Goal: Task Accomplishment & Management: Manage account settings

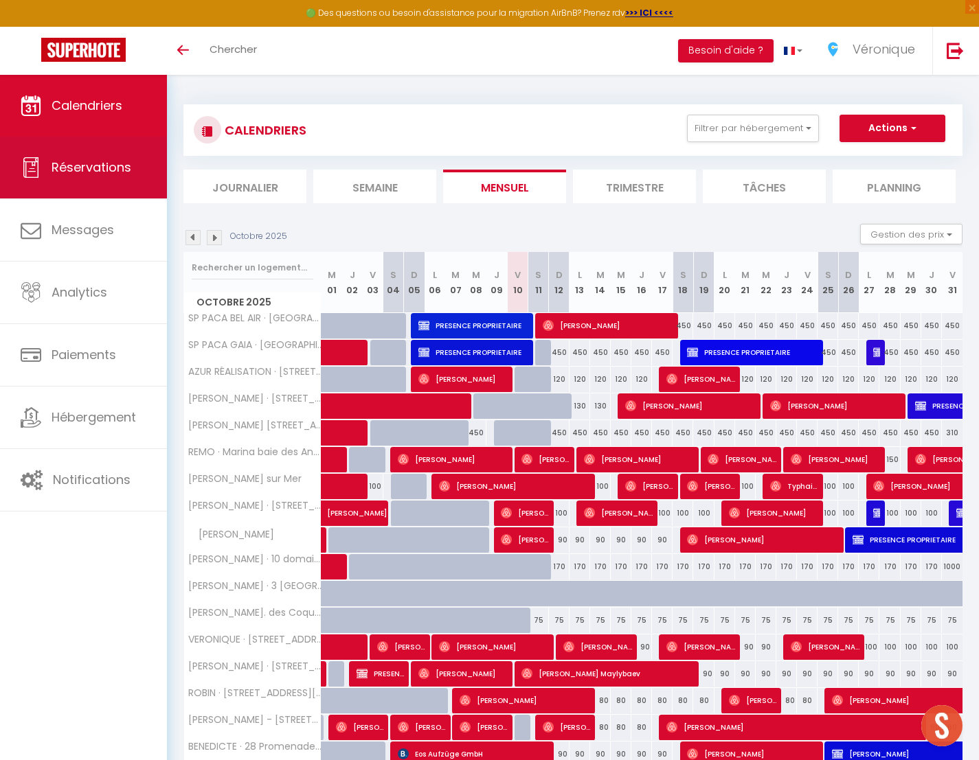
click at [118, 162] on span "Réservations" at bounding box center [92, 167] width 80 height 17
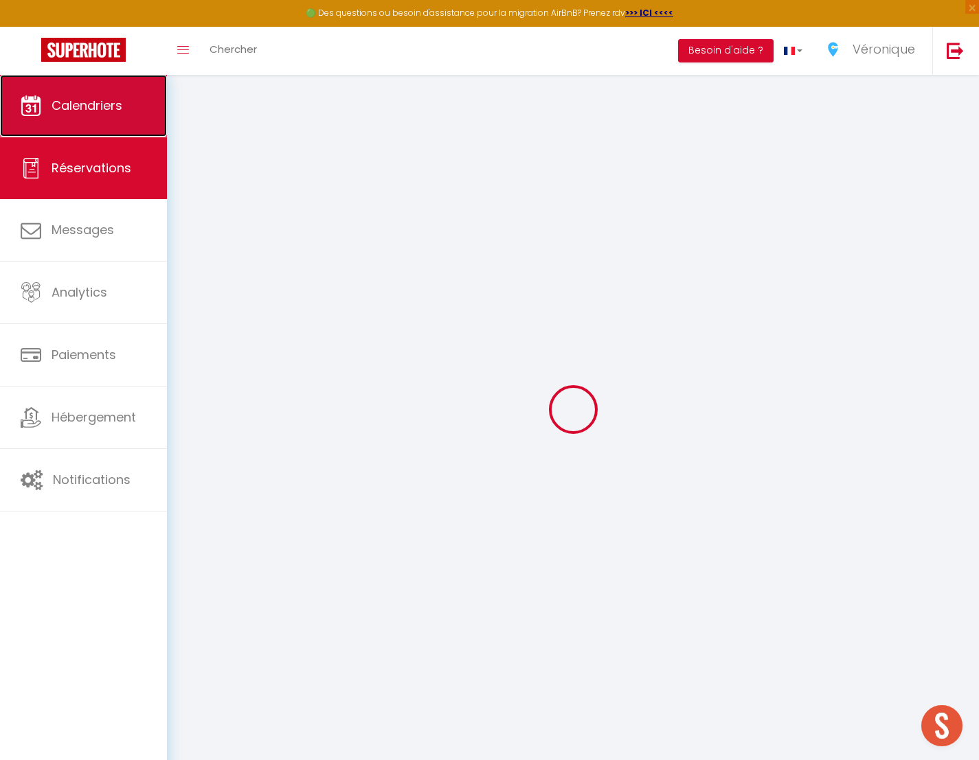
click at [113, 103] on span "Calendriers" at bounding box center [87, 105] width 71 height 17
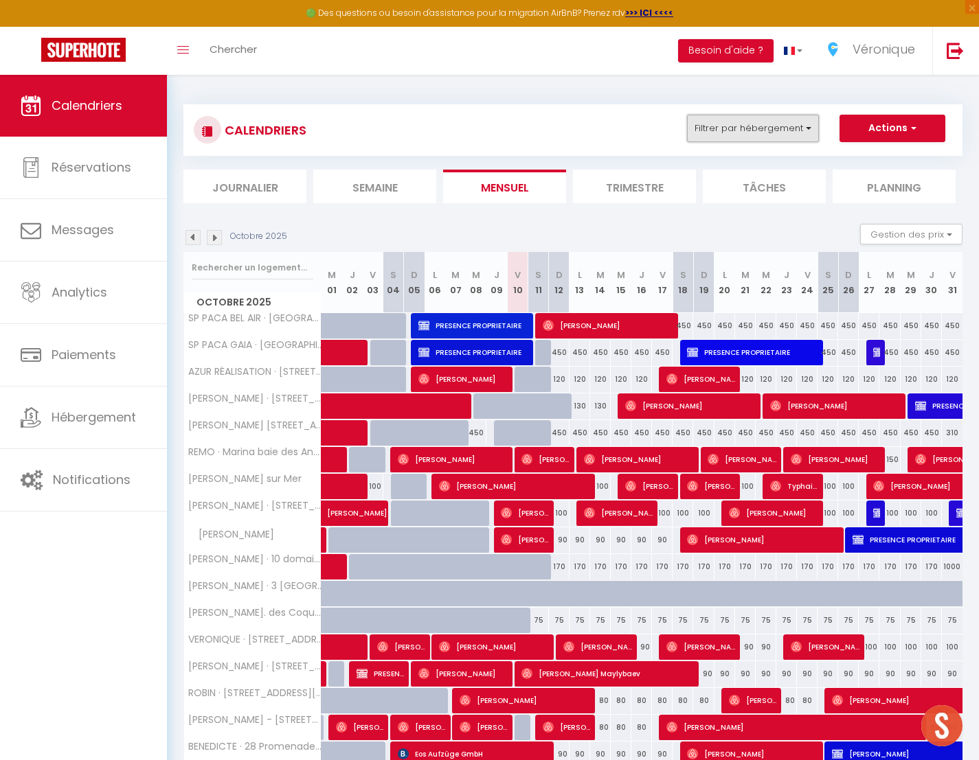
click at [801, 128] on button "Filtrer par hébergement" at bounding box center [753, 128] width 132 height 27
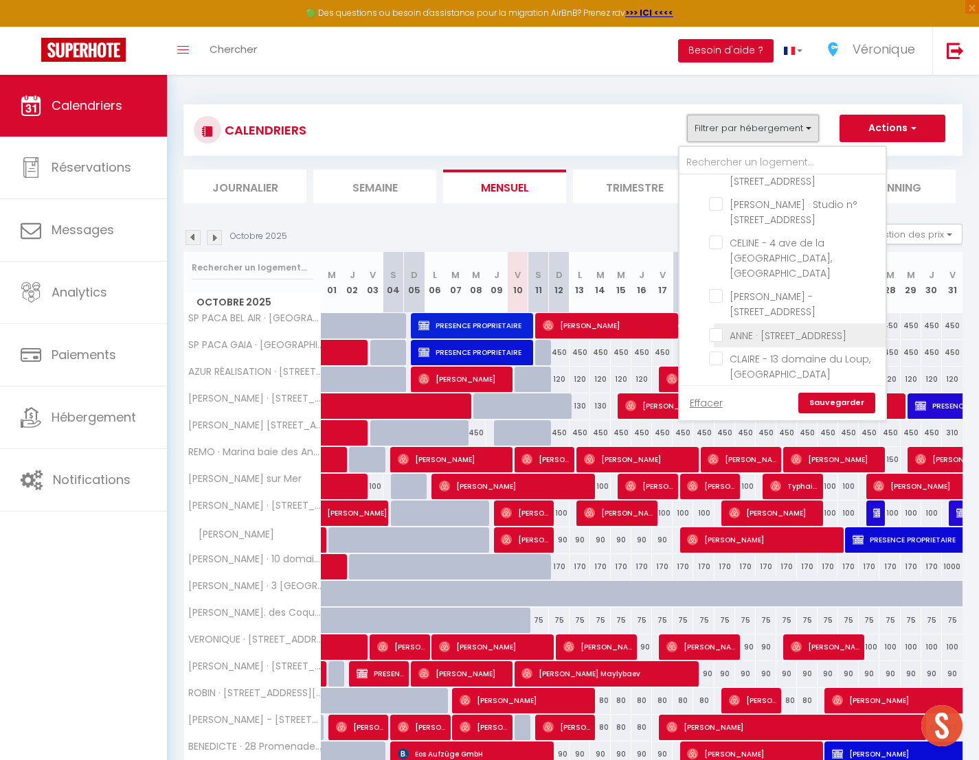
scroll to position [1195, 0]
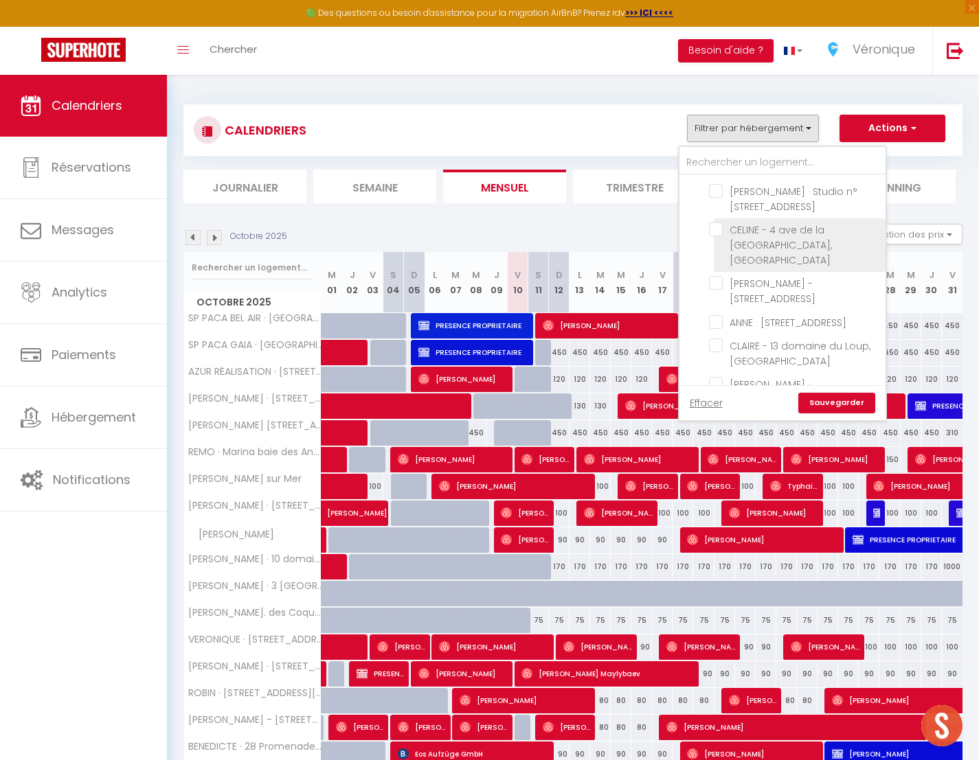
click at [727, 223] on input "CELINE - 4 ave de la [GEOGRAPHIC_DATA], [GEOGRAPHIC_DATA]" at bounding box center [795, 230] width 172 height 14
checkbox input "true"
checkbox input "false"
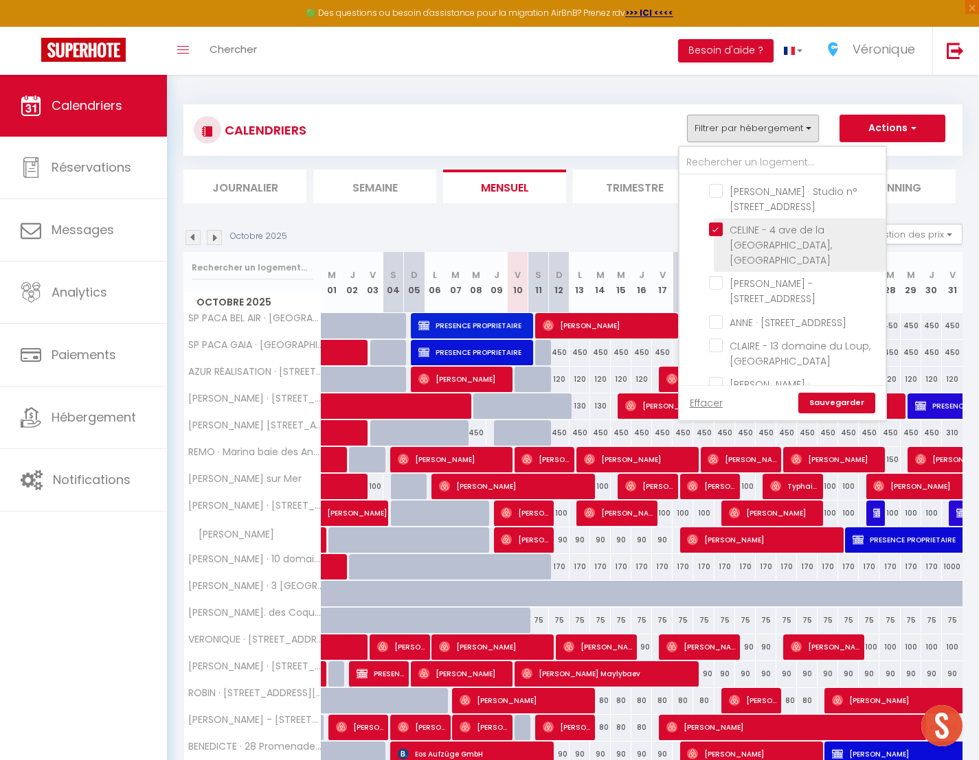
checkbox input "false"
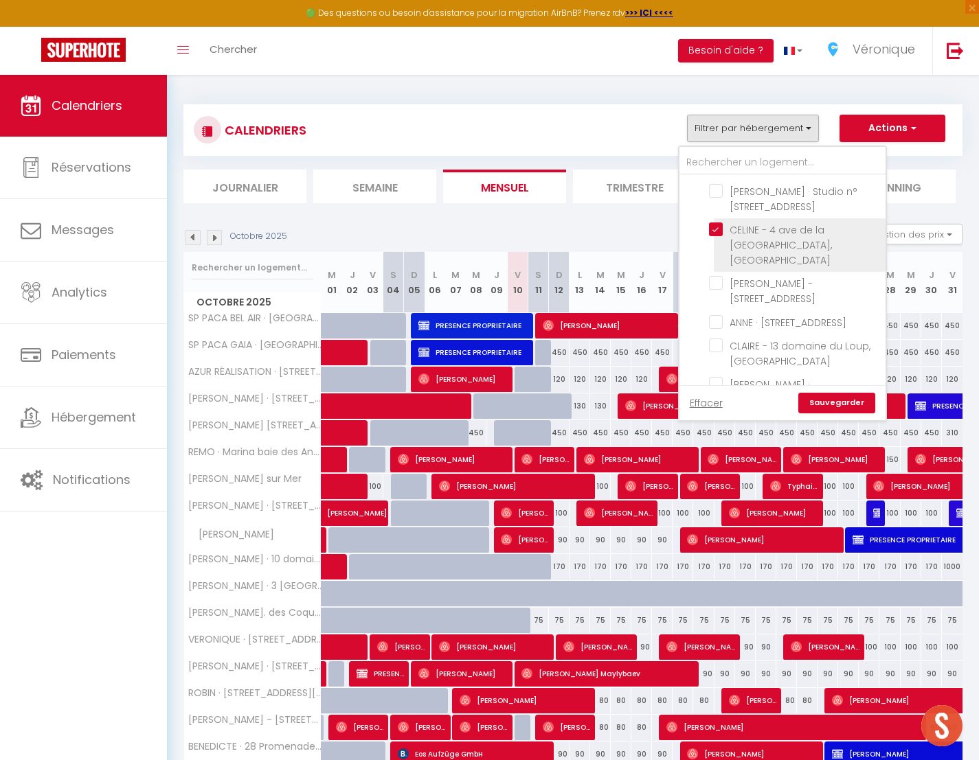
checkbox input "false"
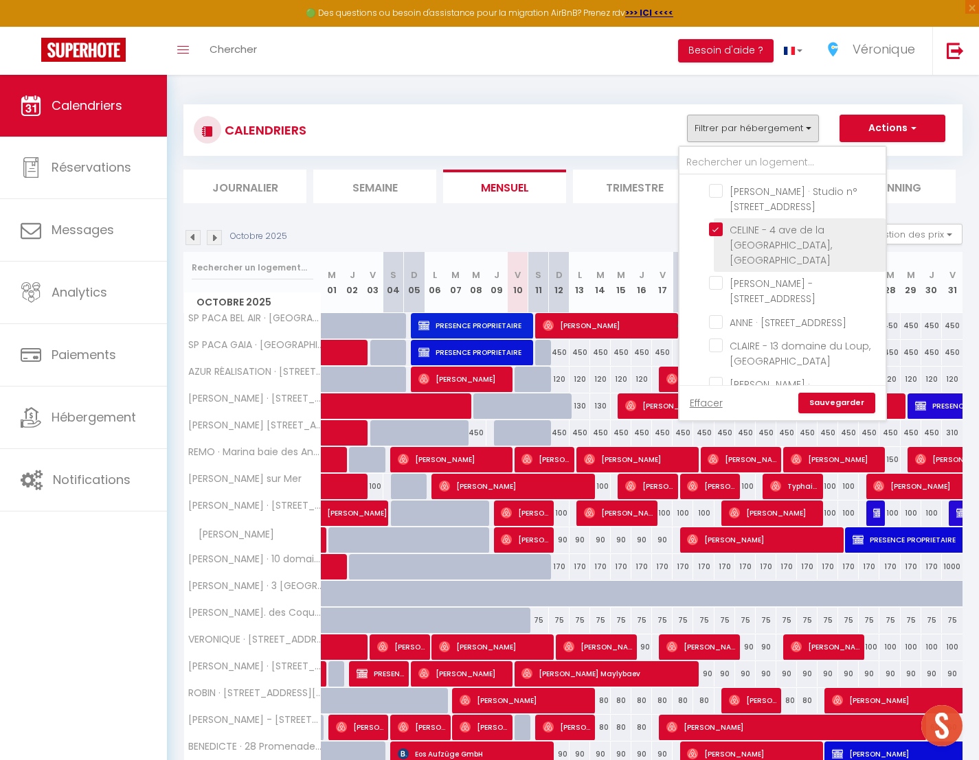
checkbox input "false"
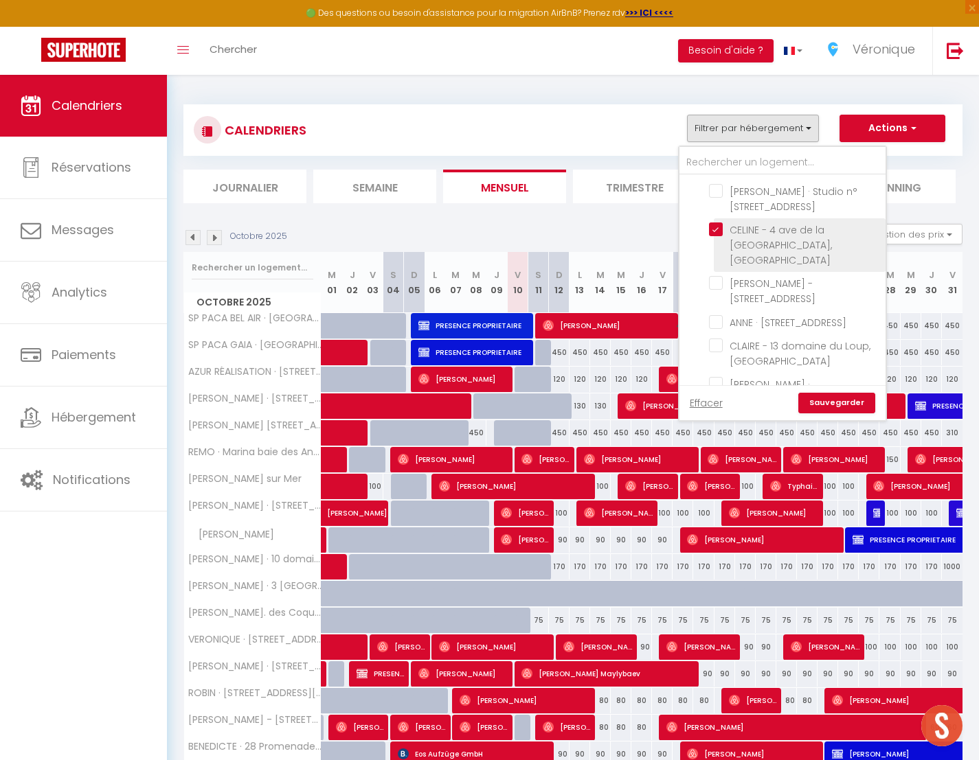
checkbox input "false"
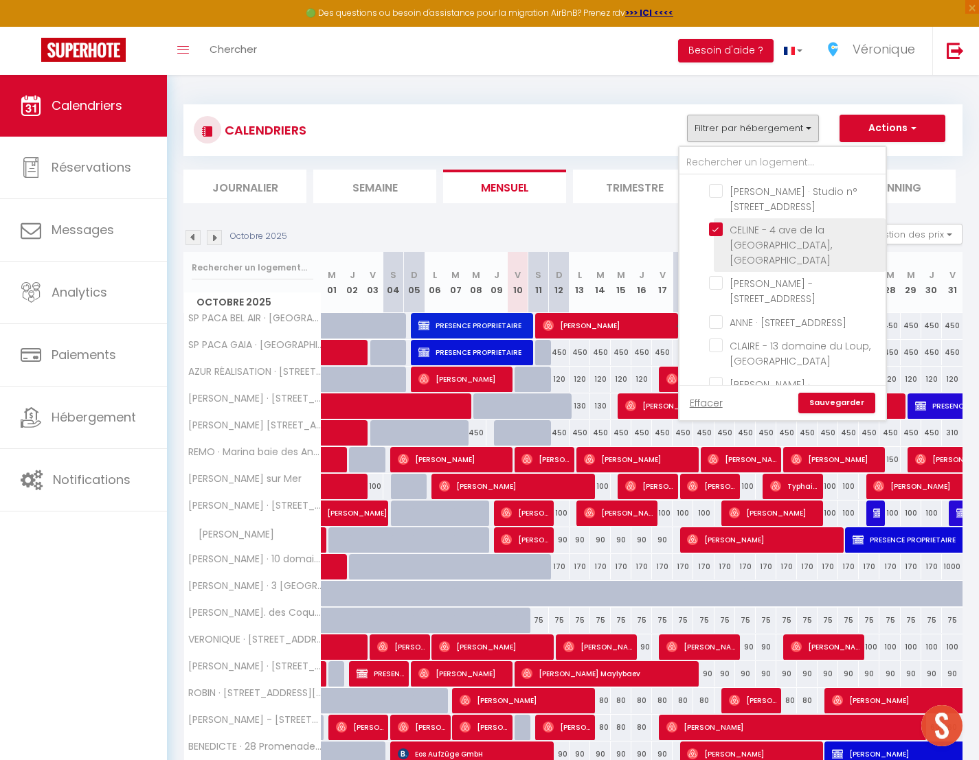
checkbox input "false"
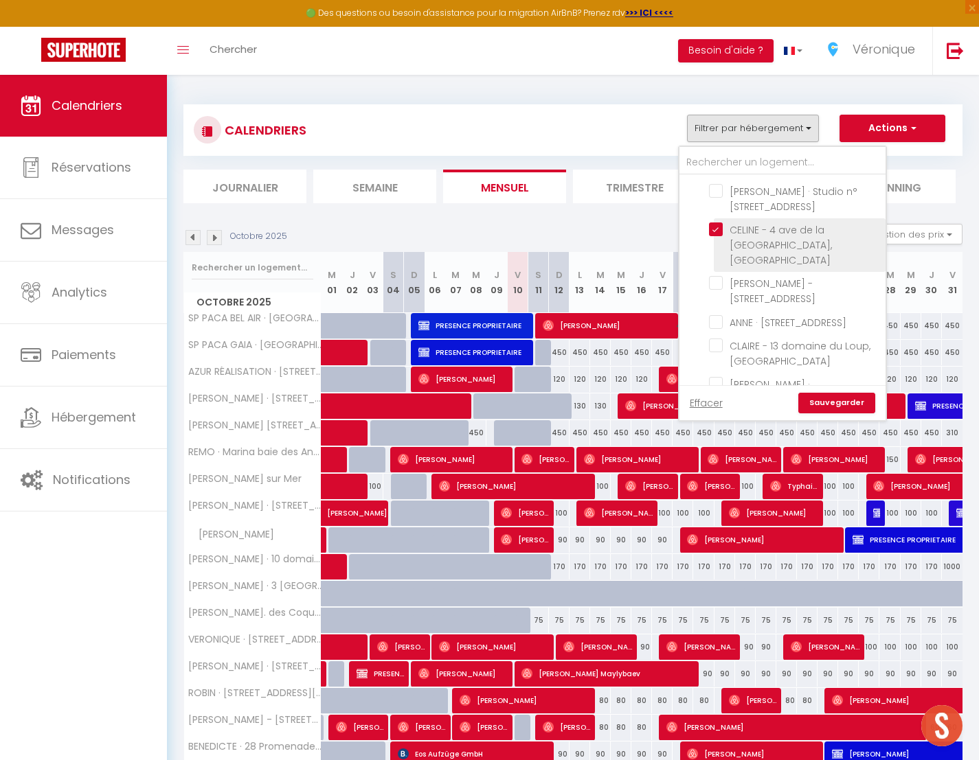
checkbox input "false"
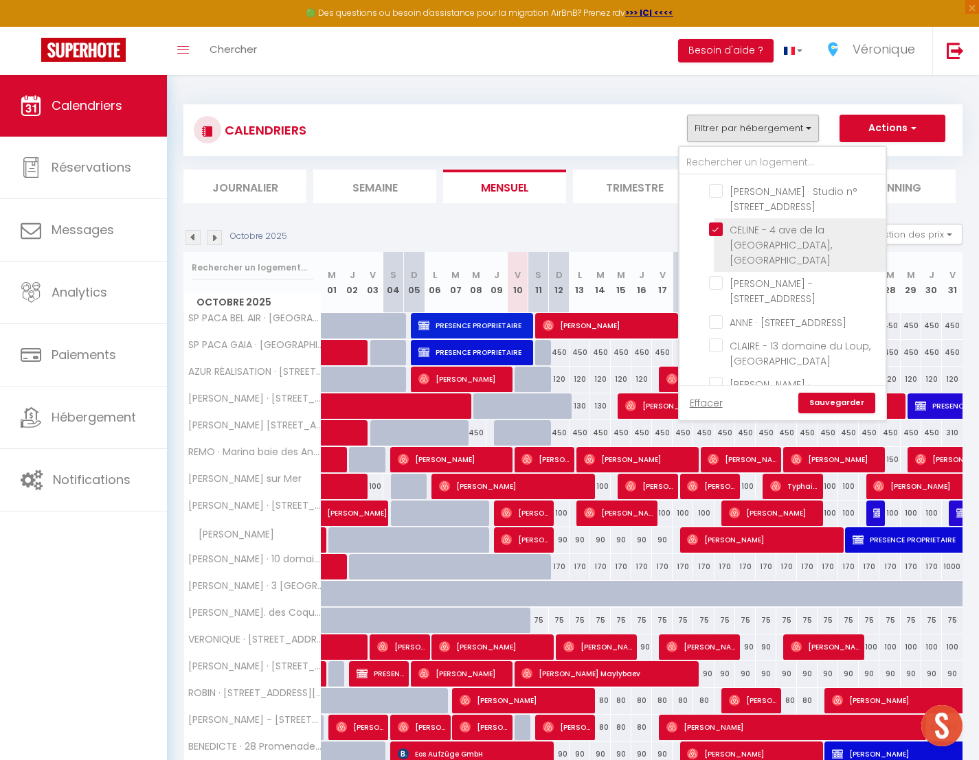
checkbox input "false"
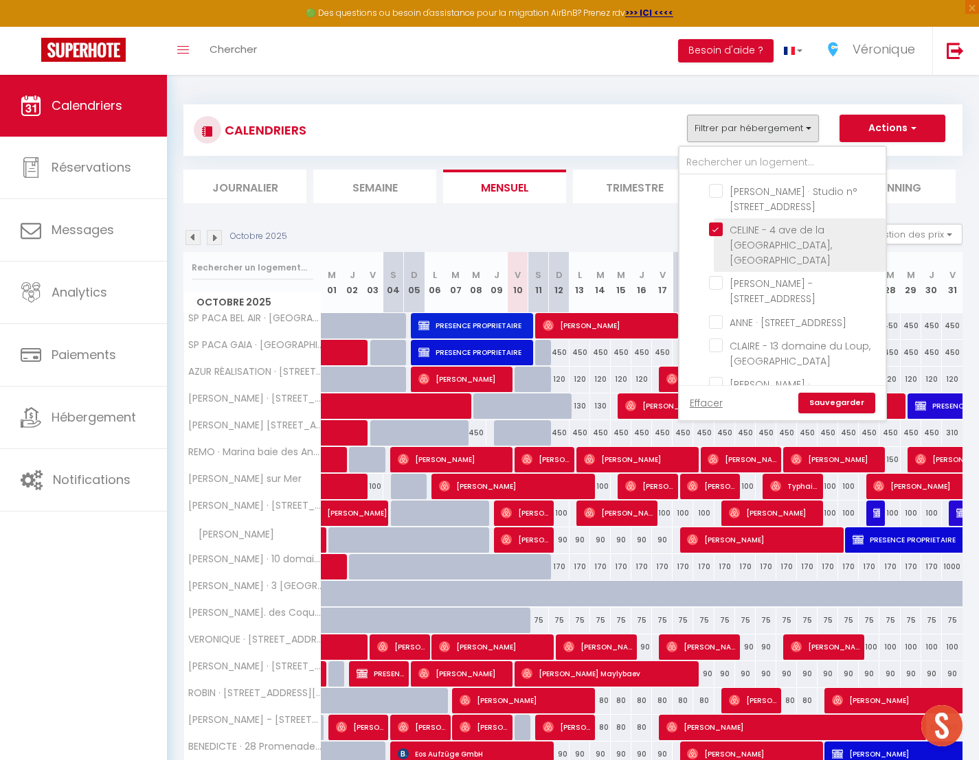
checkbox input "false"
click at [832, 403] on link "Sauvegarder" at bounding box center [836, 403] width 77 height 21
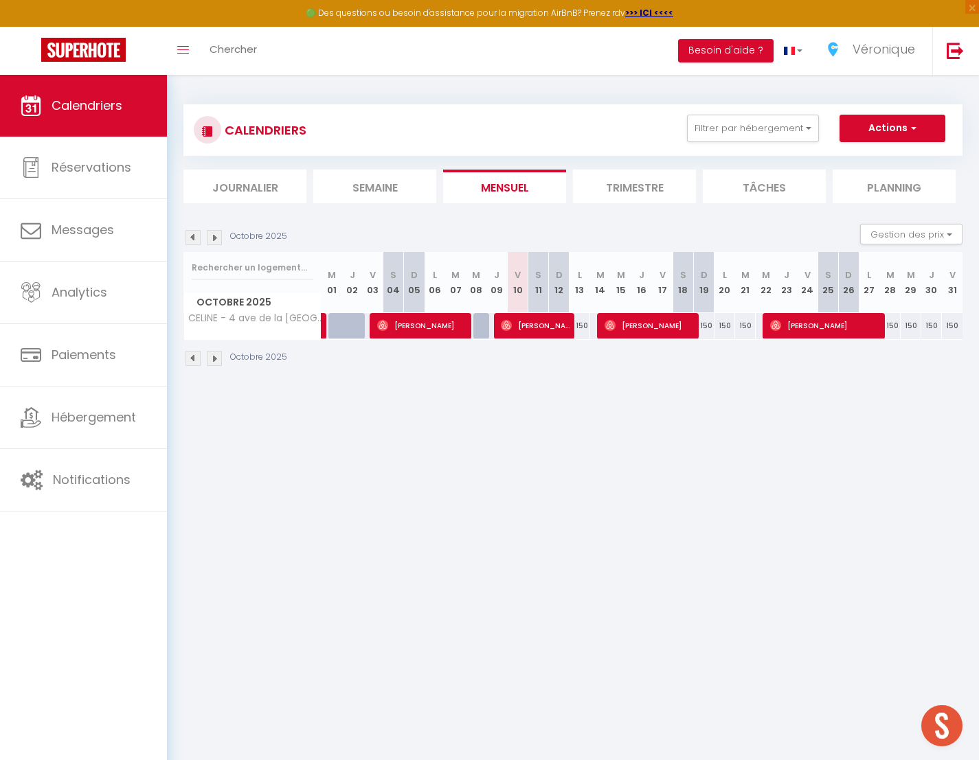
click at [219, 236] on img at bounding box center [214, 237] width 15 height 15
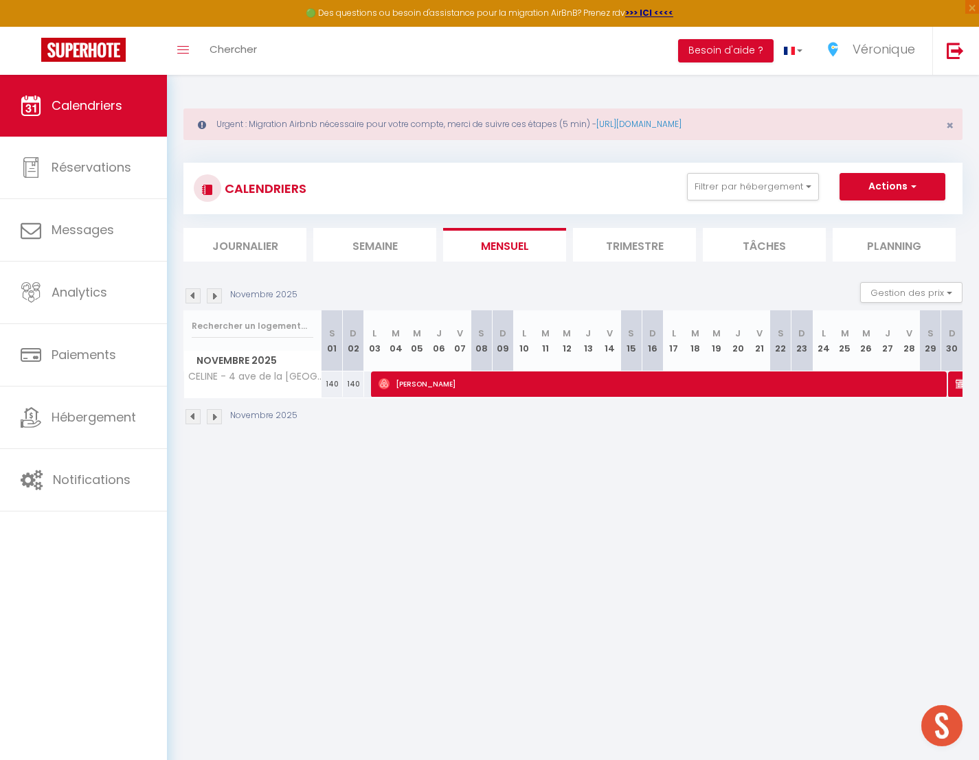
click at [216, 297] on img at bounding box center [214, 295] width 15 height 15
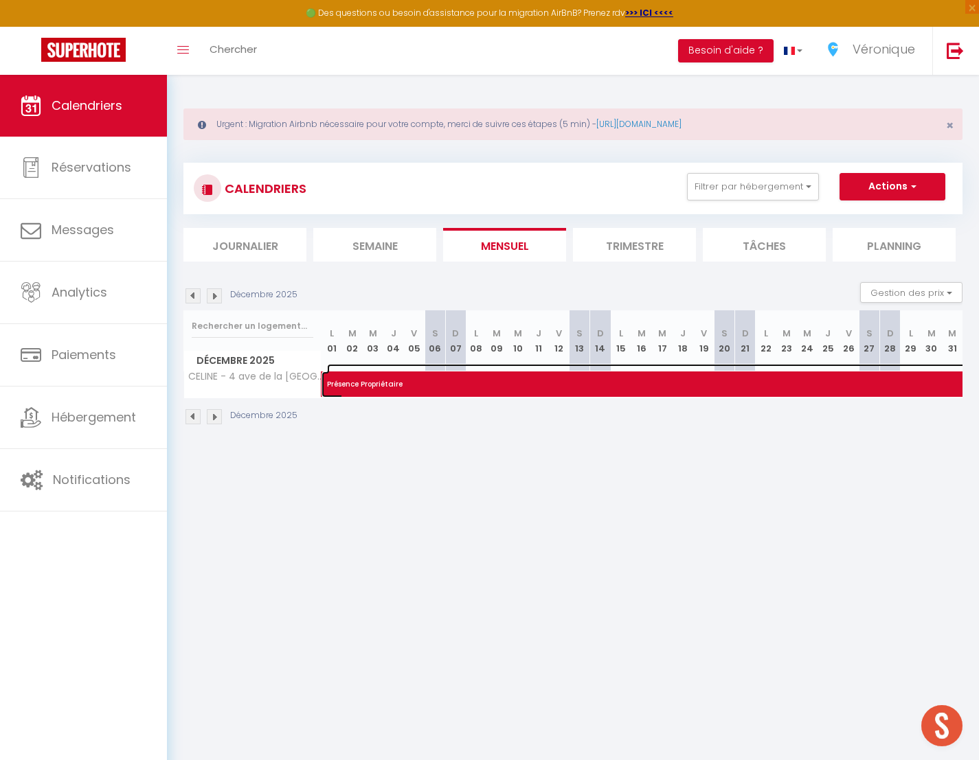
select select "KO"
select select "0"
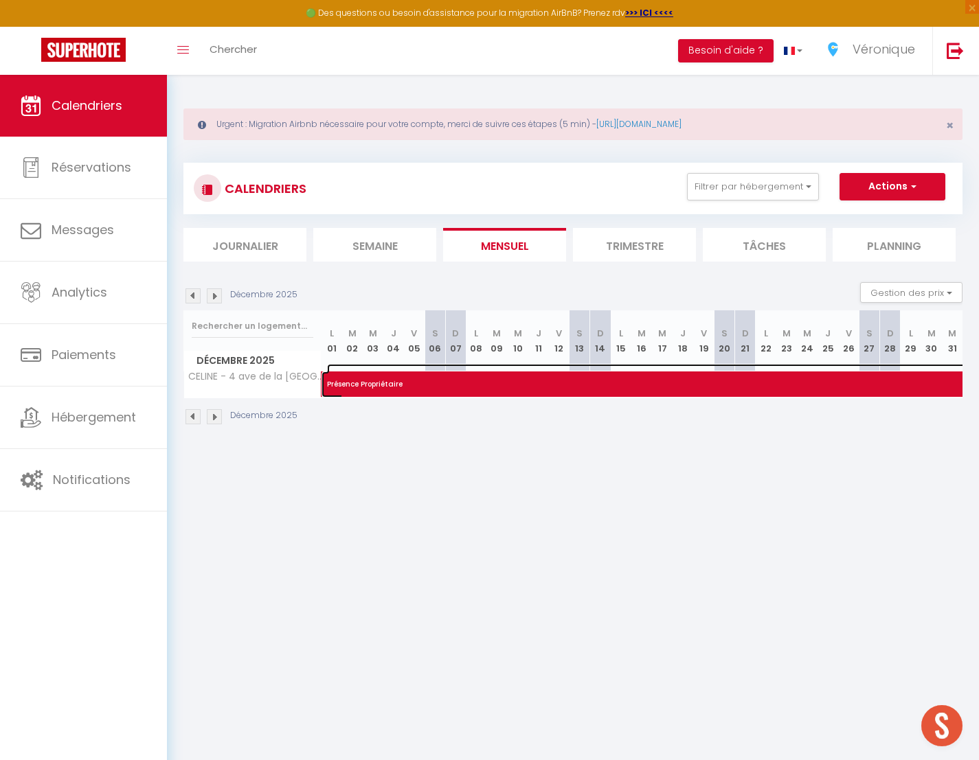
select select "1"
select select
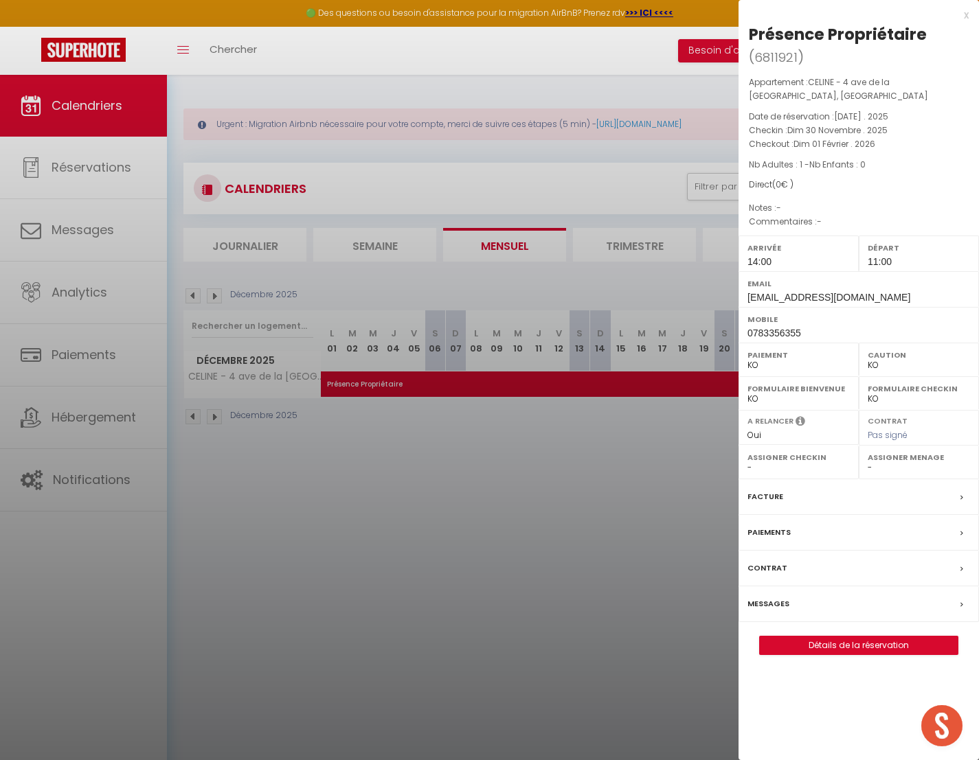
click at [192, 293] on div at bounding box center [489, 380] width 979 height 760
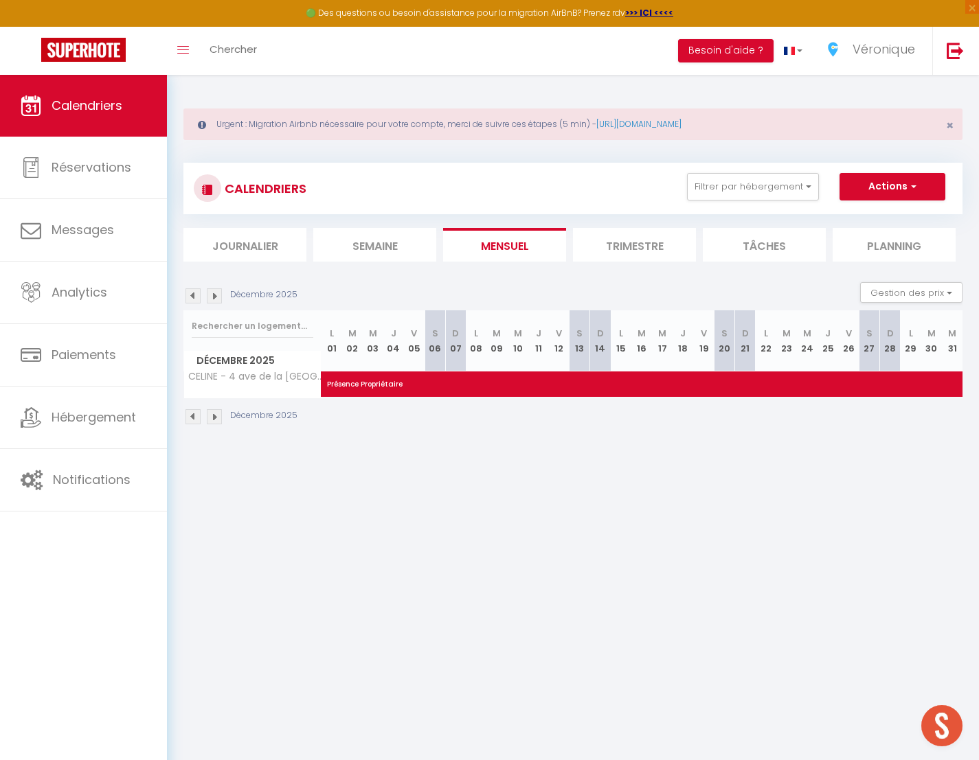
click at [192, 295] on img at bounding box center [192, 295] width 15 height 15
select select "KO"
select select "0"
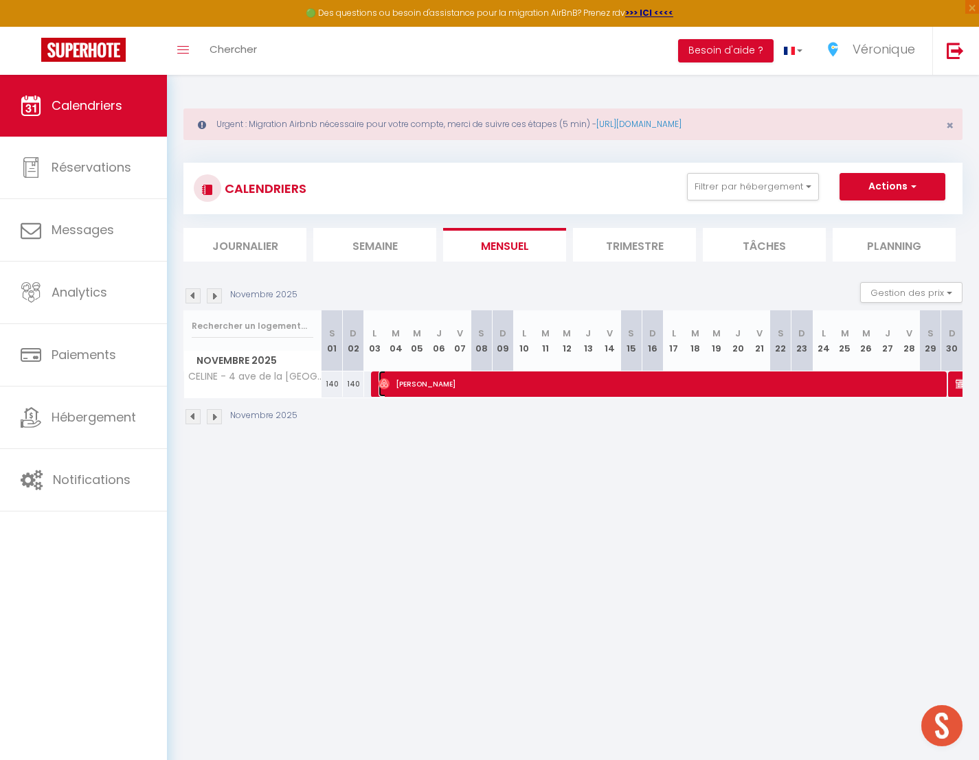
click at [433, 386] on span "[PERSON_NAME]" at bounding box center [658, 384] width 560 height 26
select select "OK"
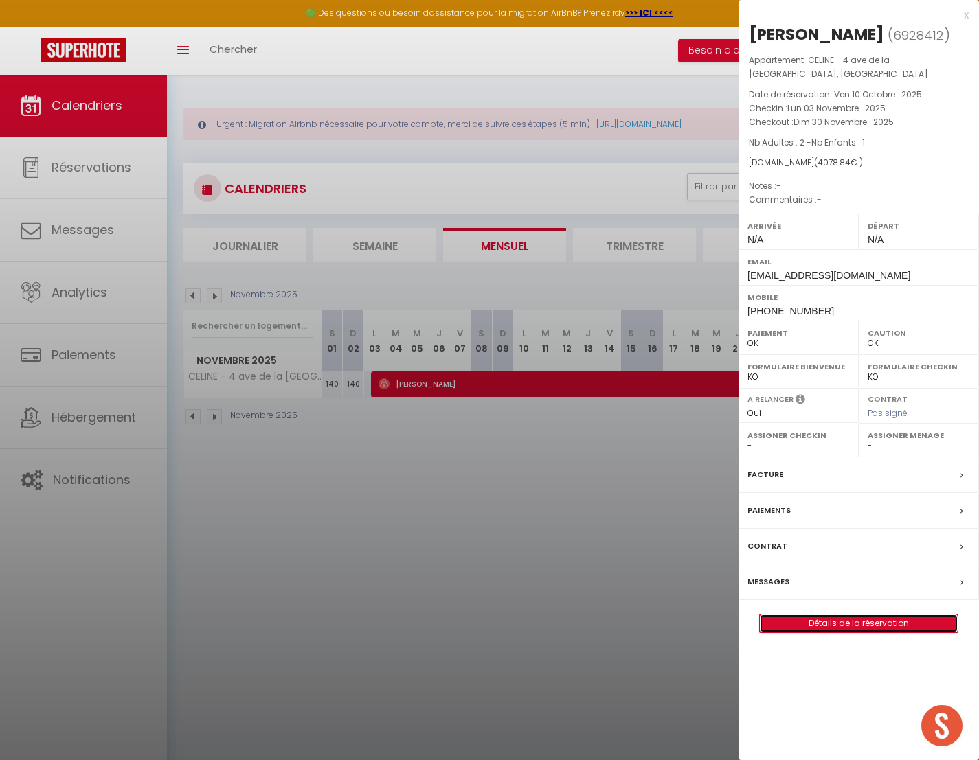
click at [834, 615] on link "Détails de la réservation" at bounding box center [859, 624] width 198 height 18
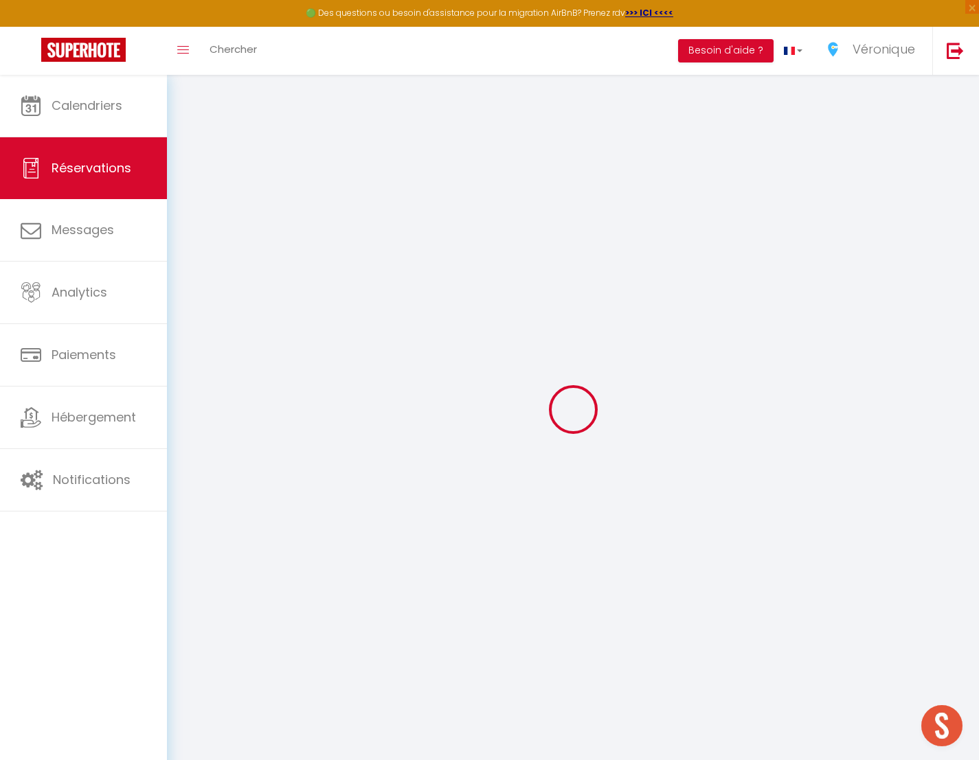
type input "Phil"
type input "Sosoe"
type input "[EMAIL_ADDRESS][DOMAIN_NAME]"
type input "[PHONE_NUMBER]"
select select
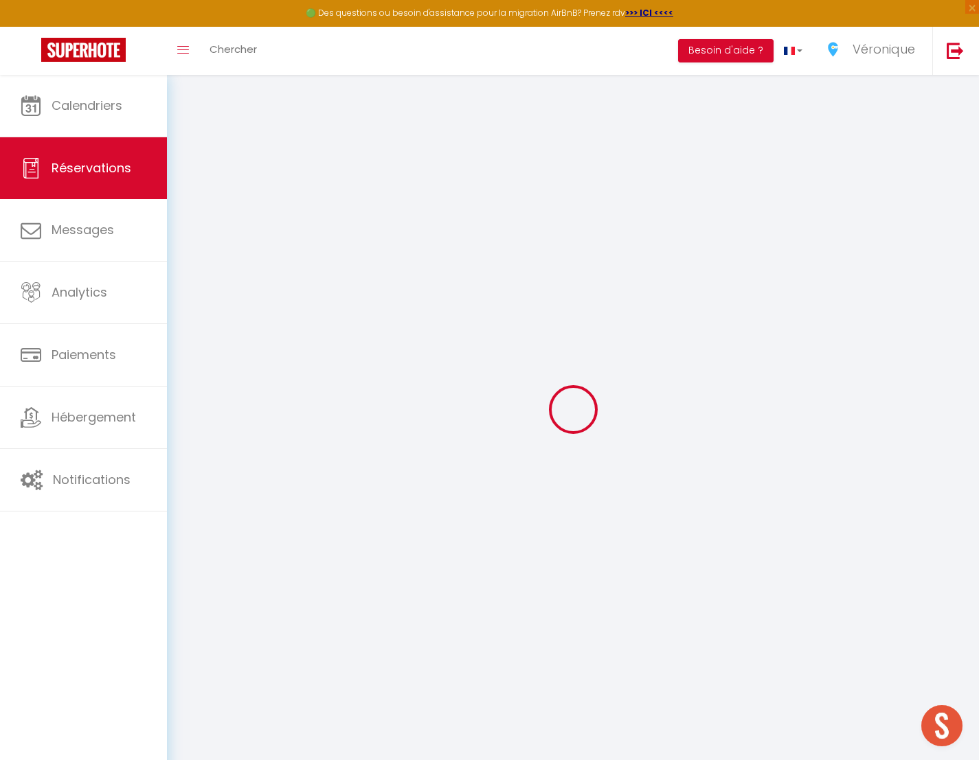
type input "703.8"
select select "74445"
select select "1"
select select
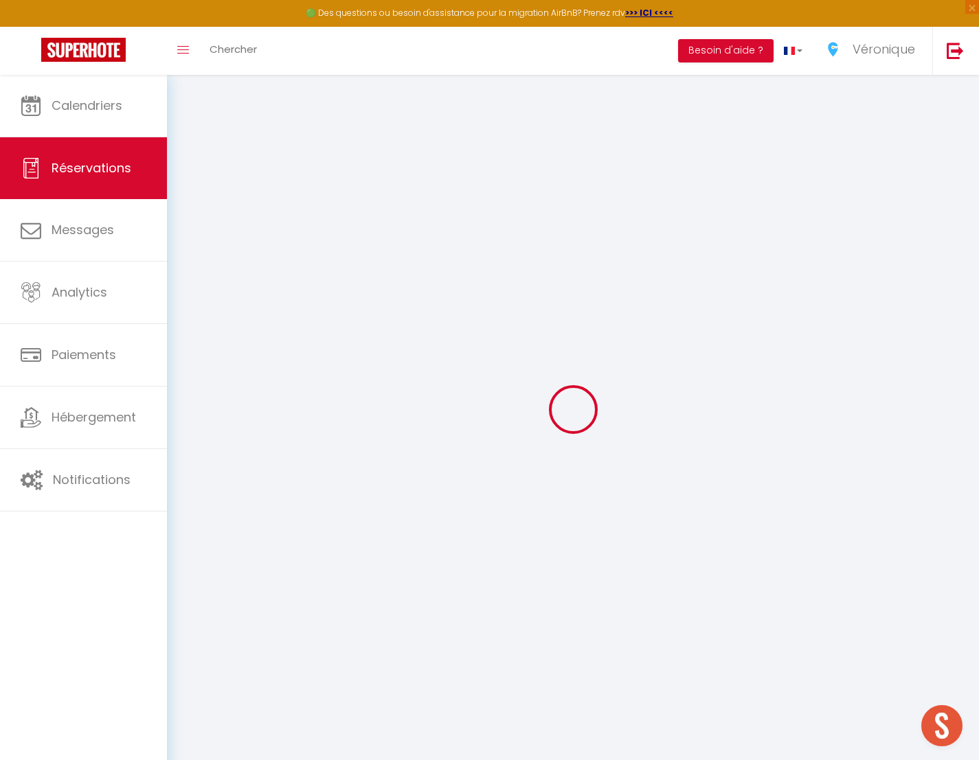
type input "2"
type input "1"
select select "12"
select select
type input "3780"
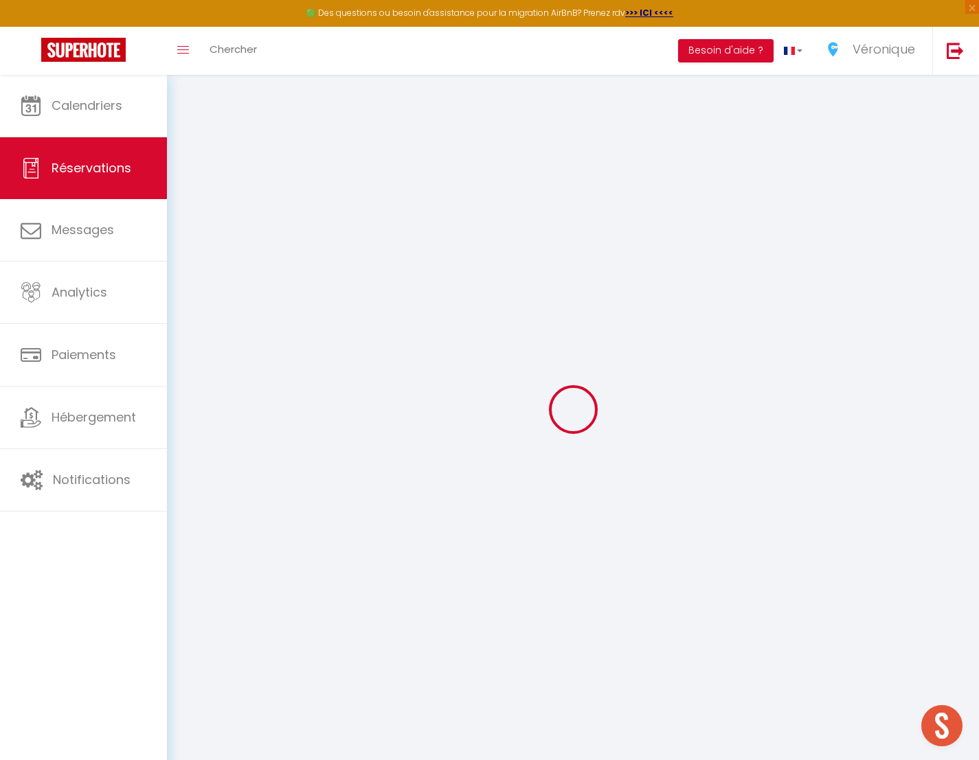
checkbox input "false"
type input "0"
select select "1"
type input "0"
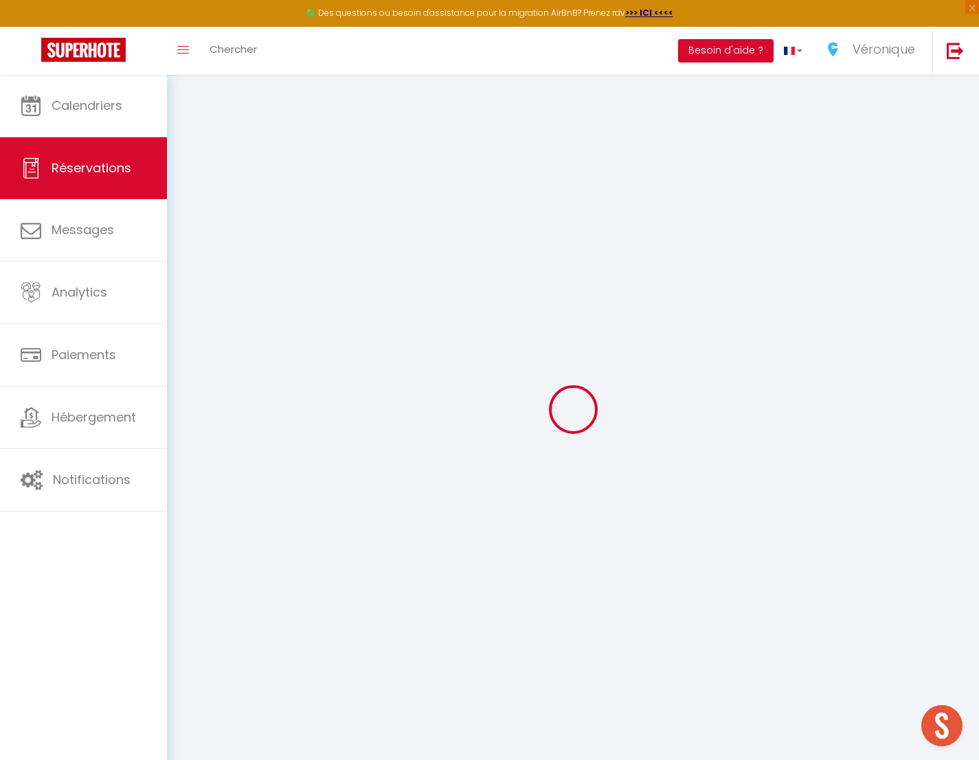
type input "0"
select select
select select "15"
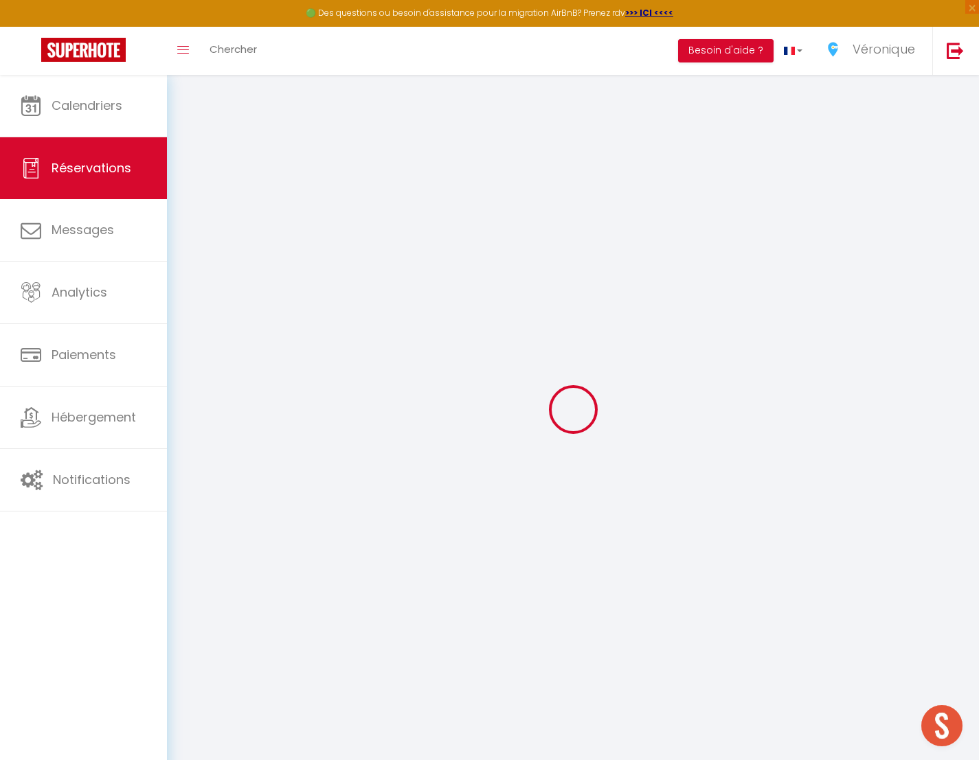
checkbox input "false"
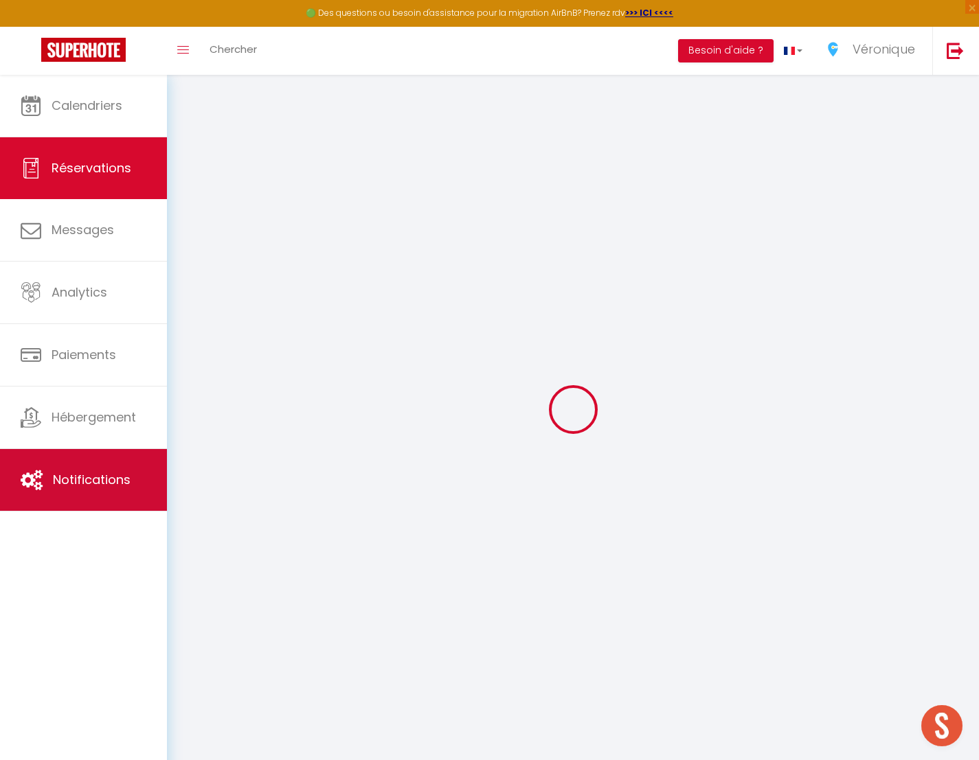
select select
checkbox input "false"
select select
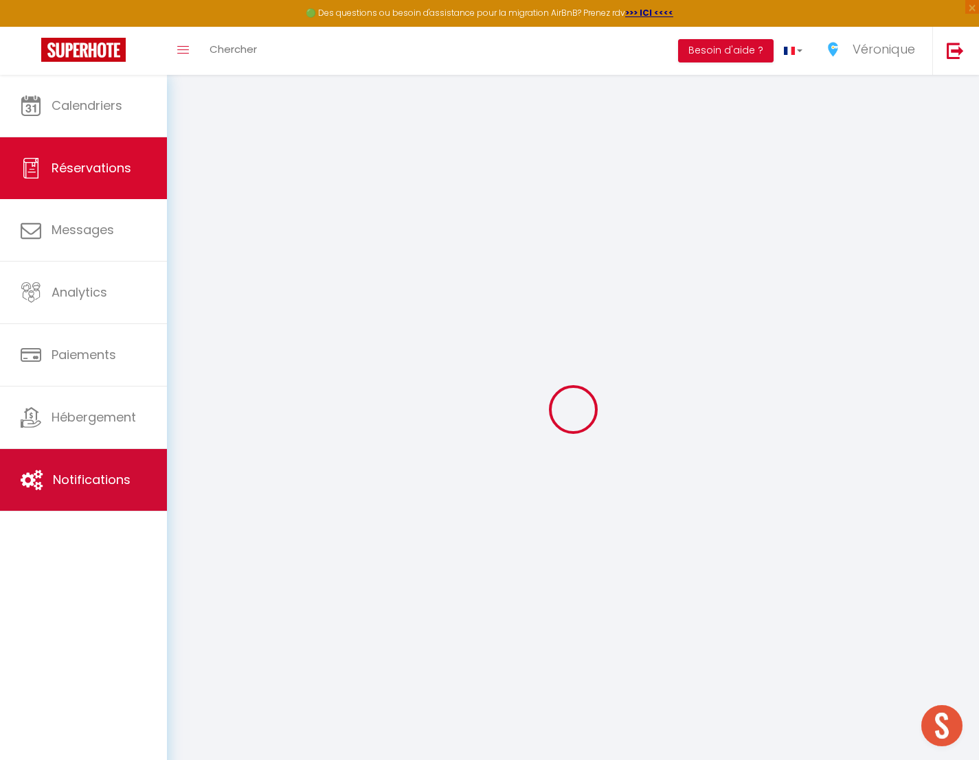
select select
checkbox input "false"
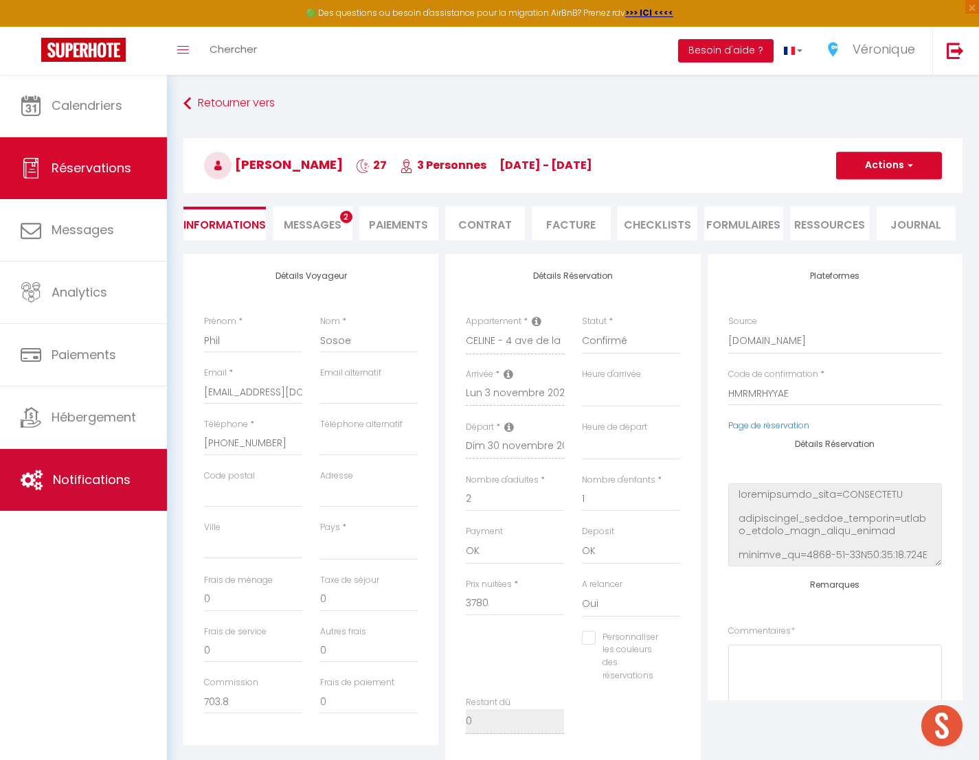
select select
type input "130"
type input "168.84"
select select
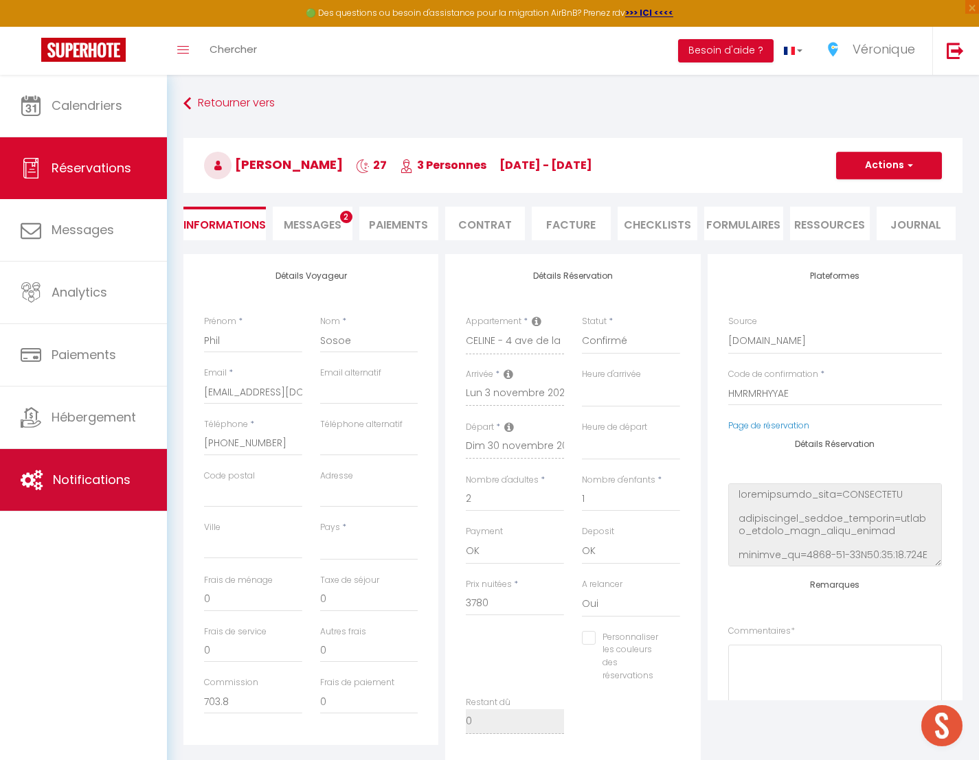
checkbox input "false"
select select
checkbox input "false"
select select
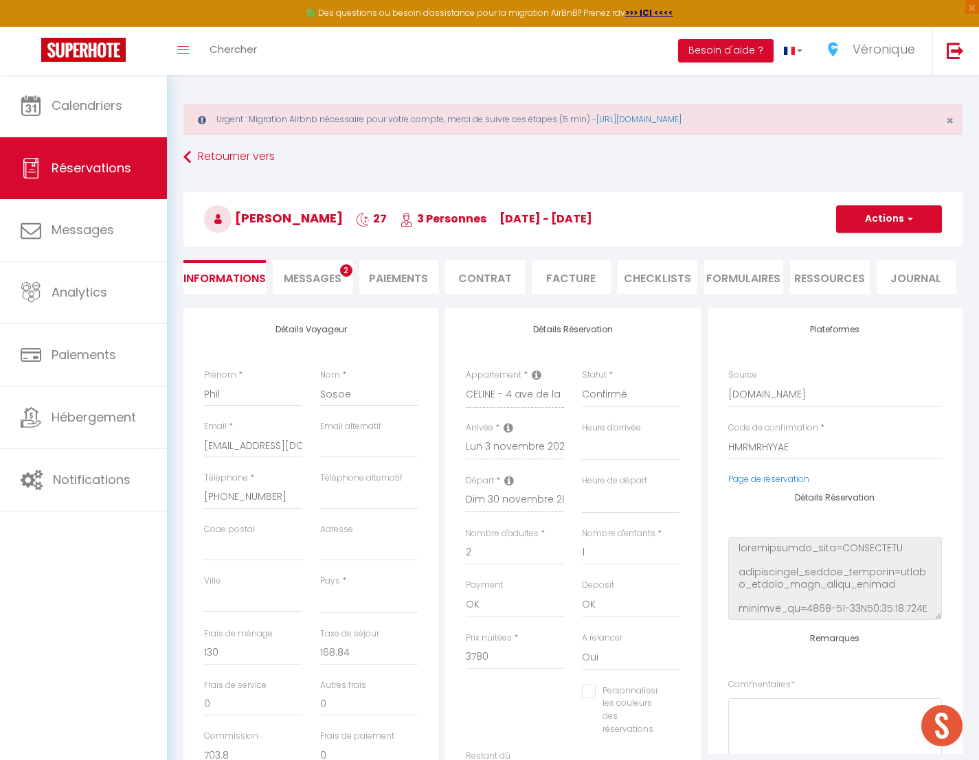
scroll to position [5, 0]
click at [312, 277] on span "Messages" at bounding box center [313, 278] width 58 height 16
select select
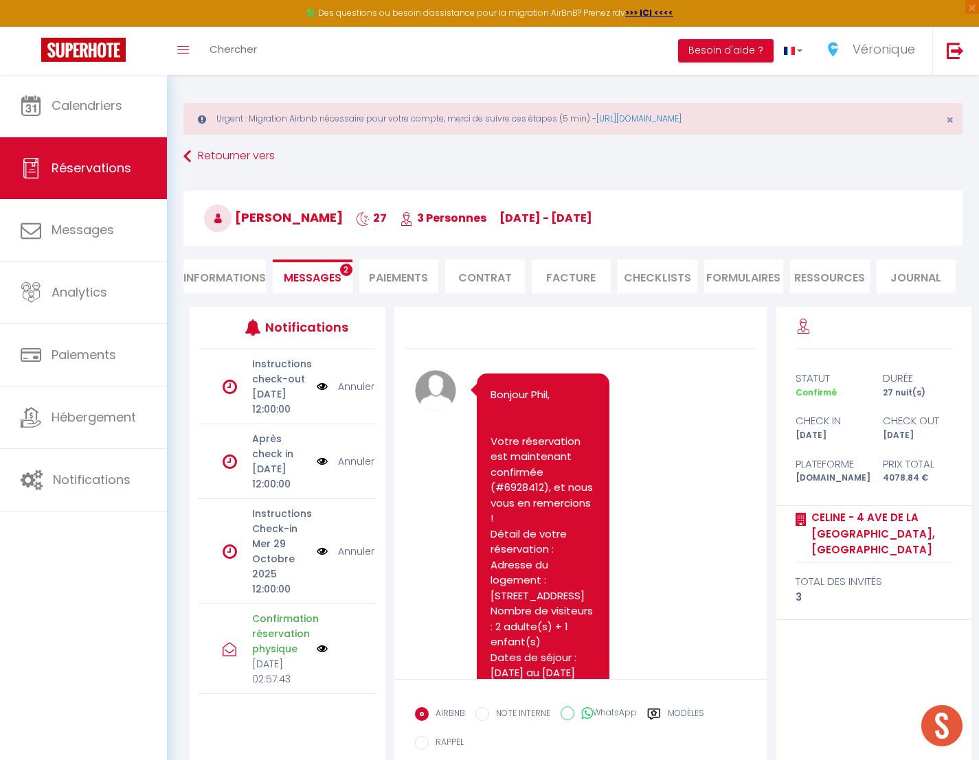
select select
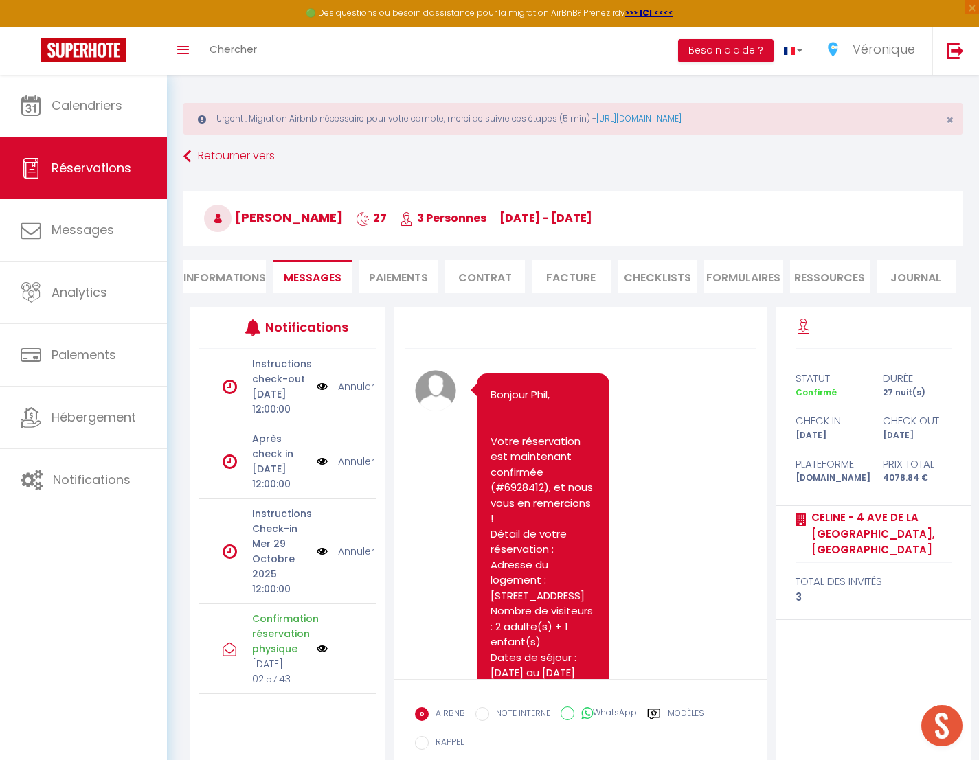
select select
click at [224, 274] on li "Informations" at bounding box center [224, 277] width 82 height 34
select select
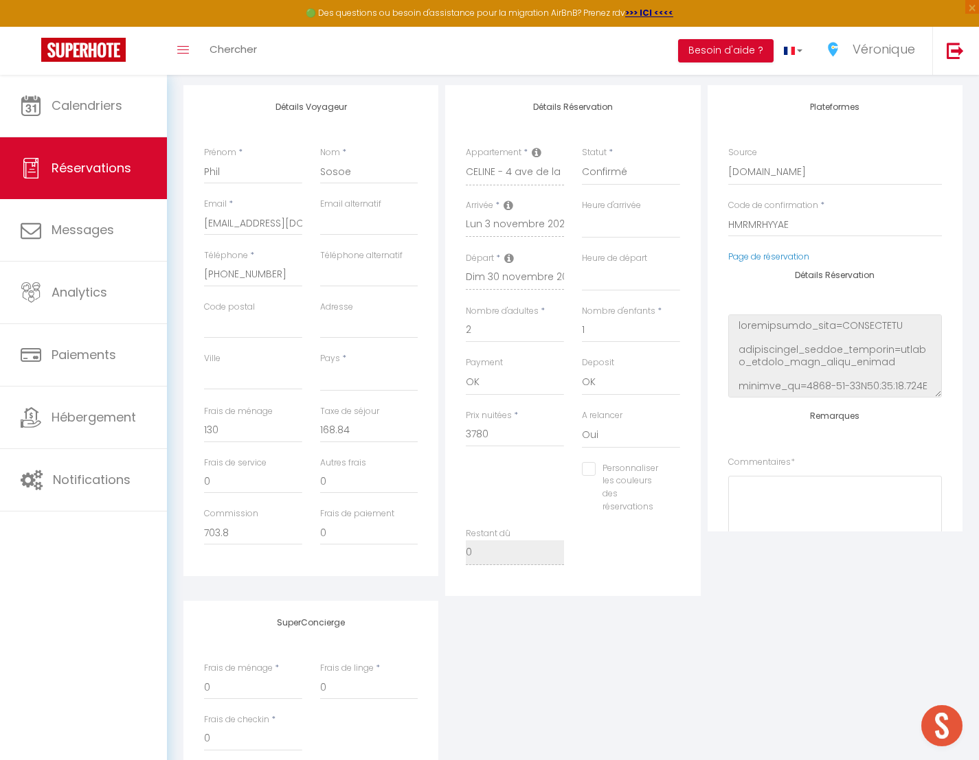
scroll to position [228, 0]
select select
checkbox input "false"
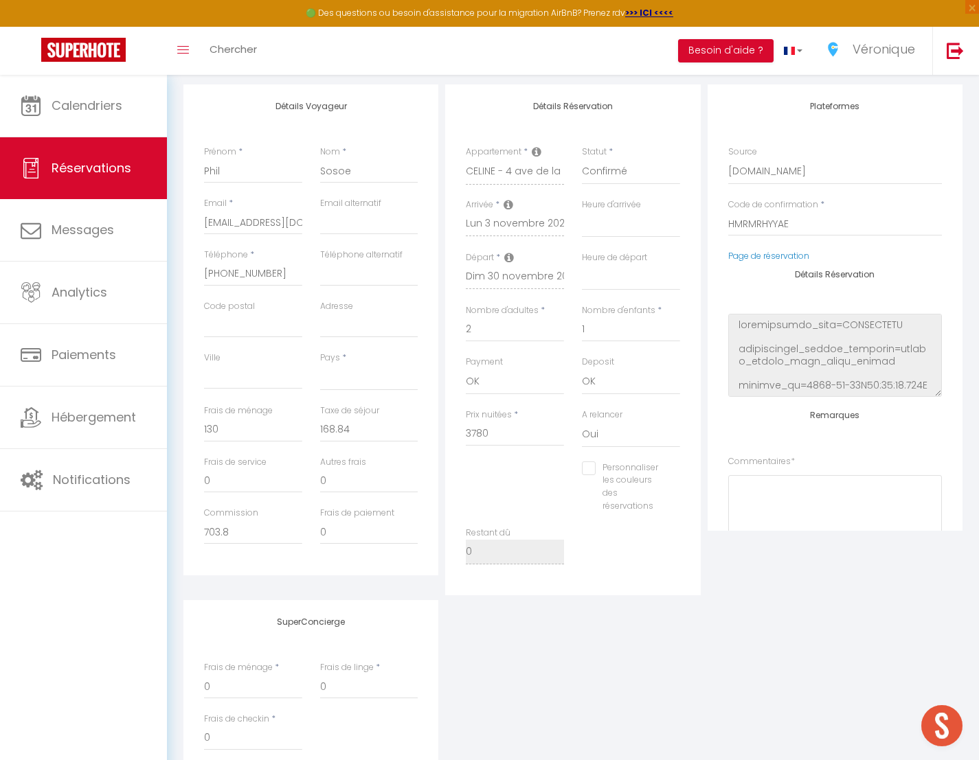
select select
checkbox input "false"
select select
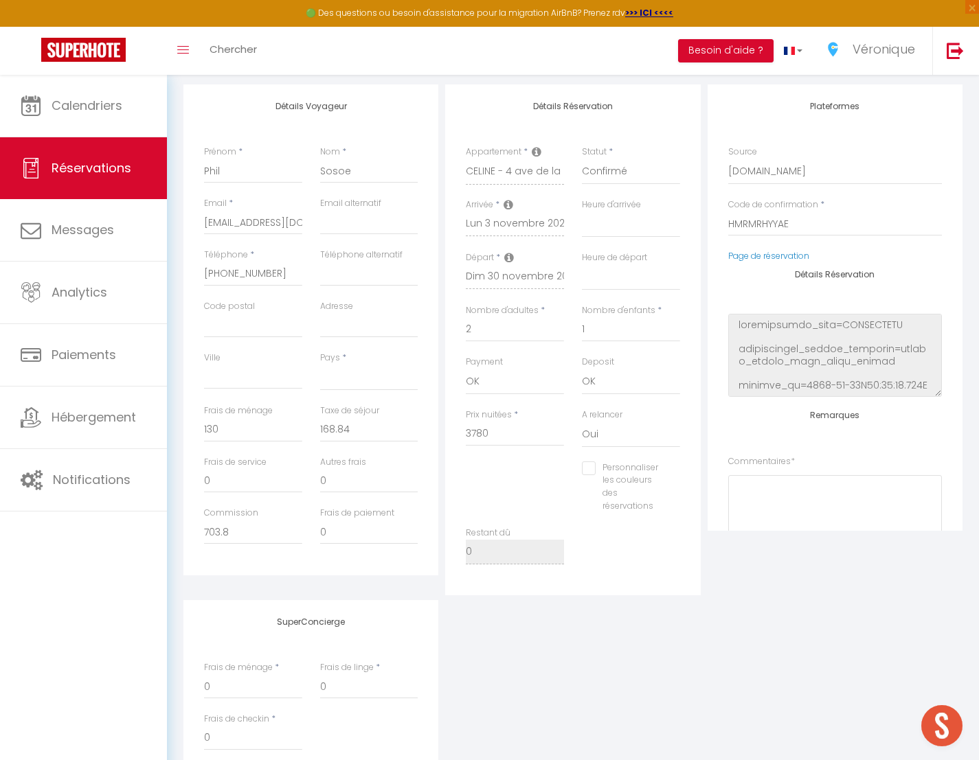
select select
checkbox input "false"
select select
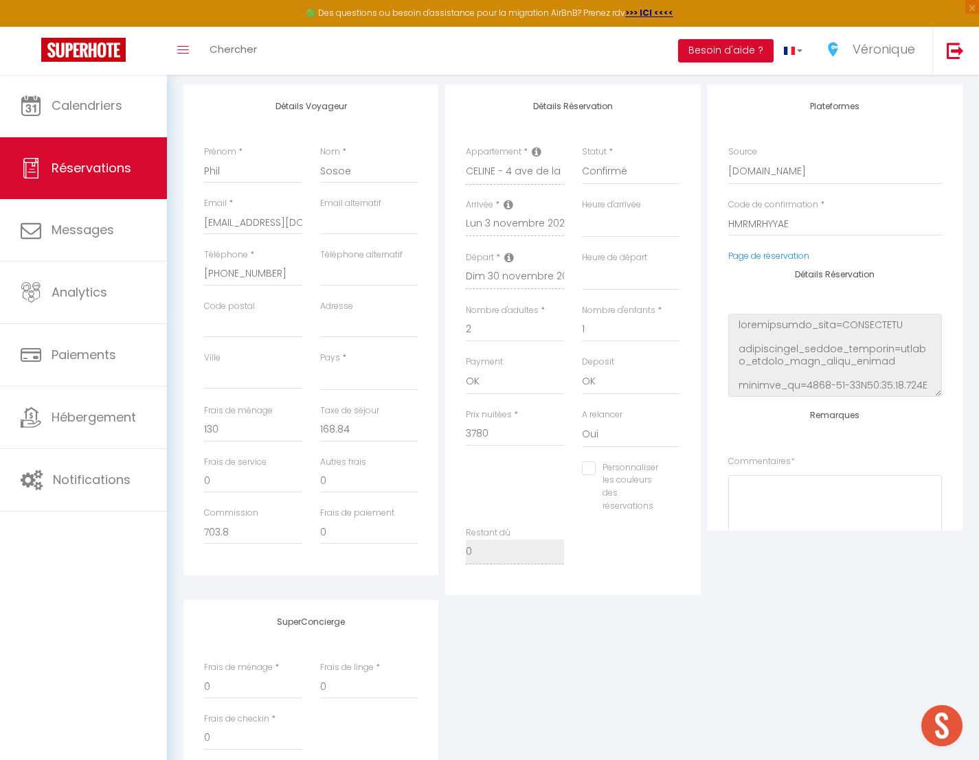
select select
checkbox input "false"
select select
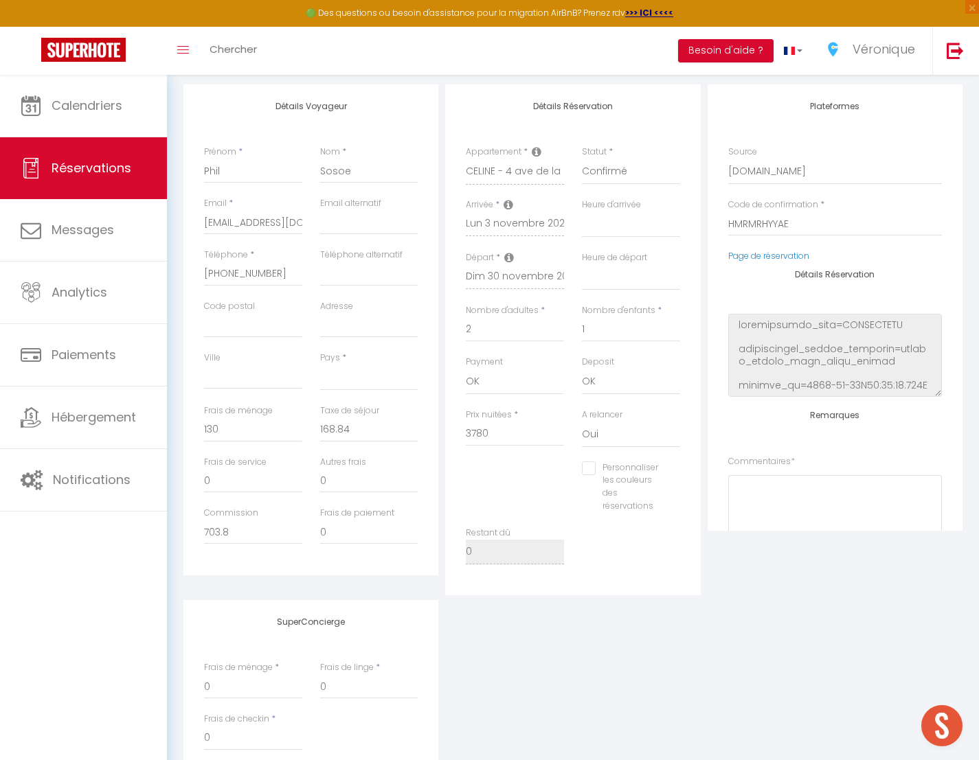
checkbox input "false"
select select
checkbox input "false"
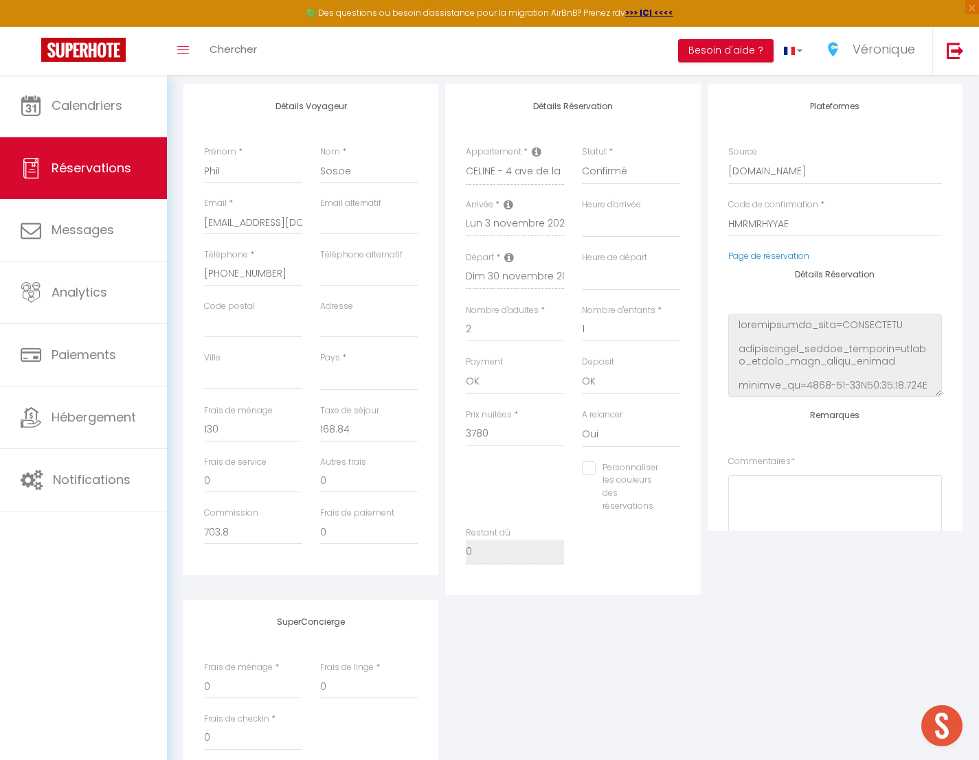
drag, startPoint x: 815, startPoint y: 591, endPoint x: 804, endPoint y: 569, distance: 24.9
click at [815, 592] on div "Plateformes Source Direct [DOMAIN_NAME] [DOMAIN_NAME] Chalet montagne Expedia G…" at bounding box center [835, 339] width 262 height 511
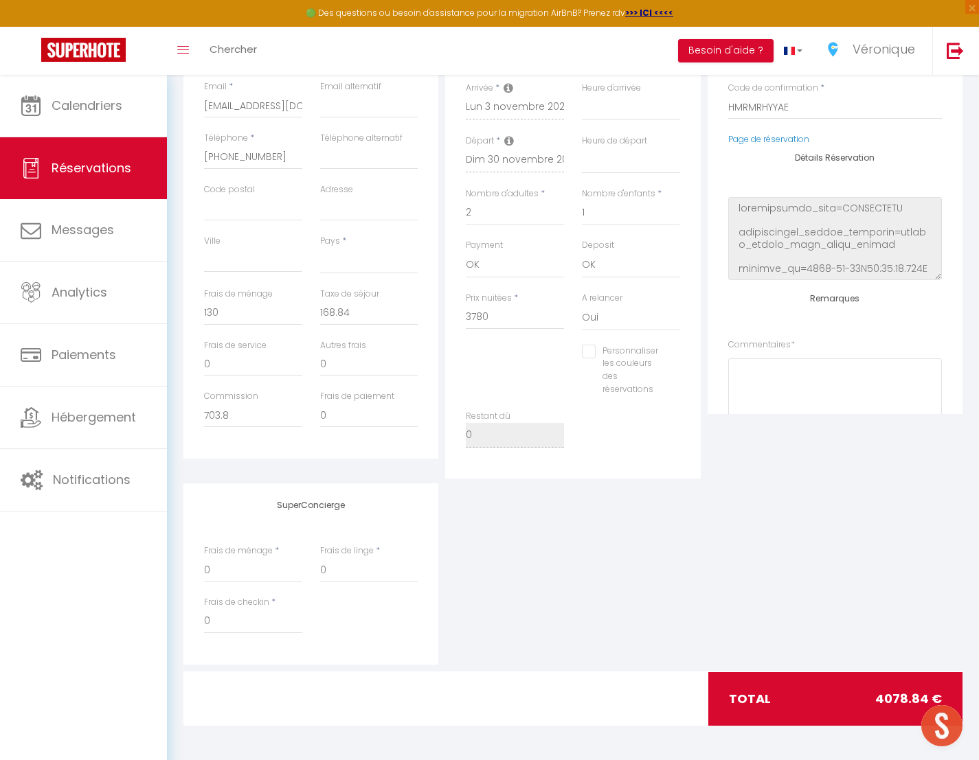
select select
checkbox input "false"
select select
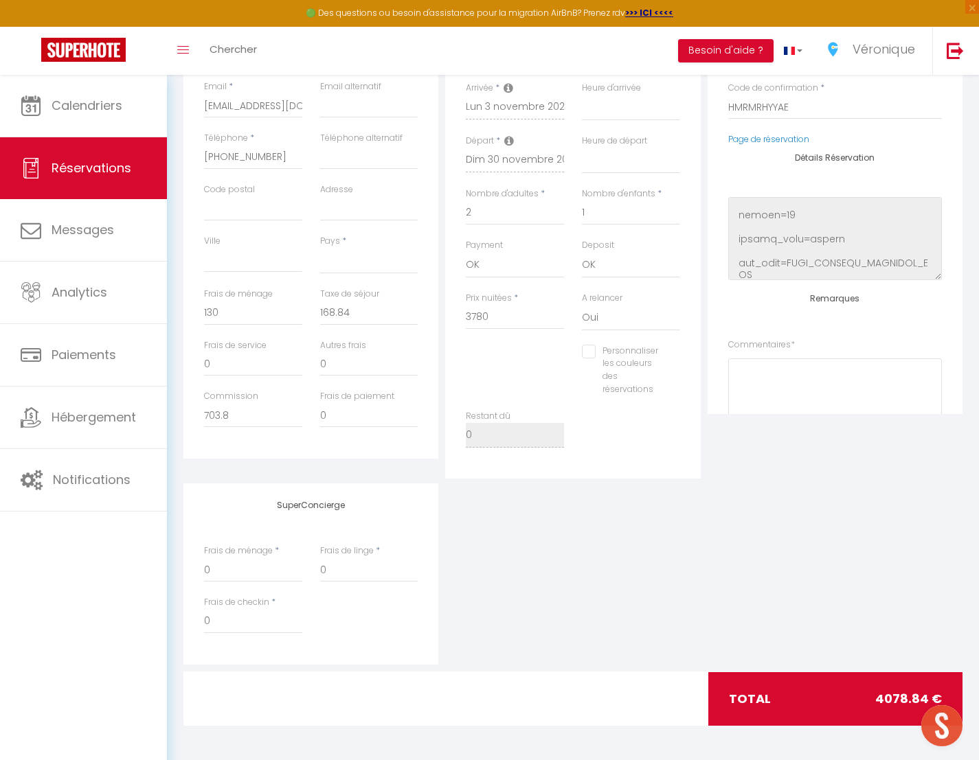
select select
checkbox input "false"
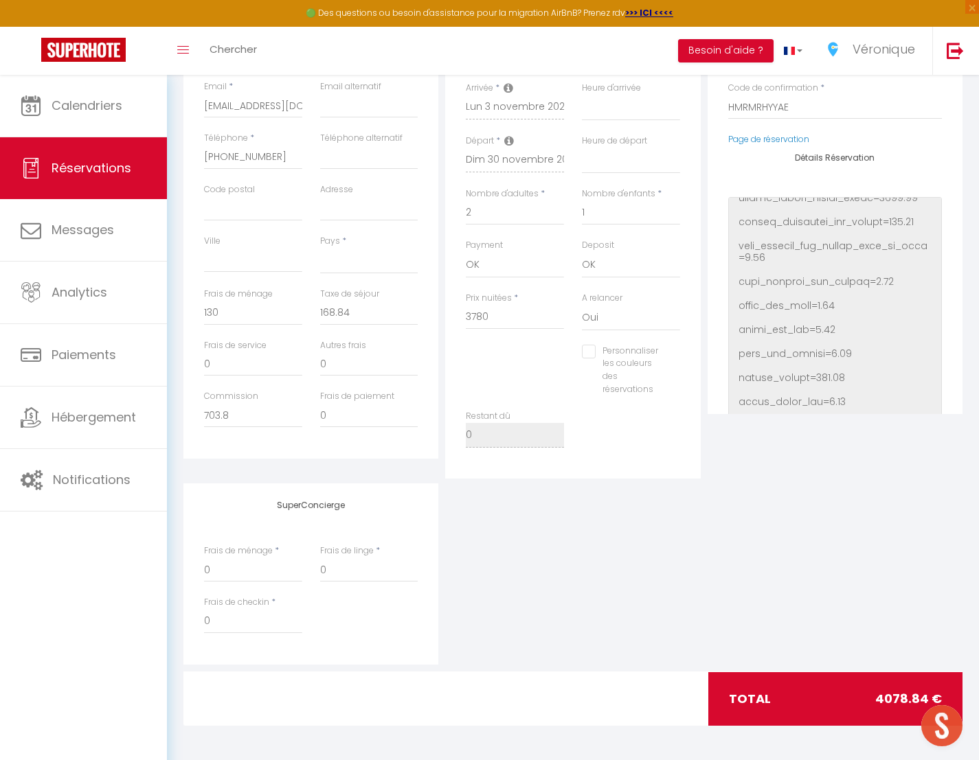
scroll to position [2435, 0]
click at [945, 510] on div "Détails Voyageur Prénom * [PERSON_NAME] * Sosoe Email * [EMAIL_ADDRESS][DOMAIN_…" at bounding box center [572, 320] width 779 height 704
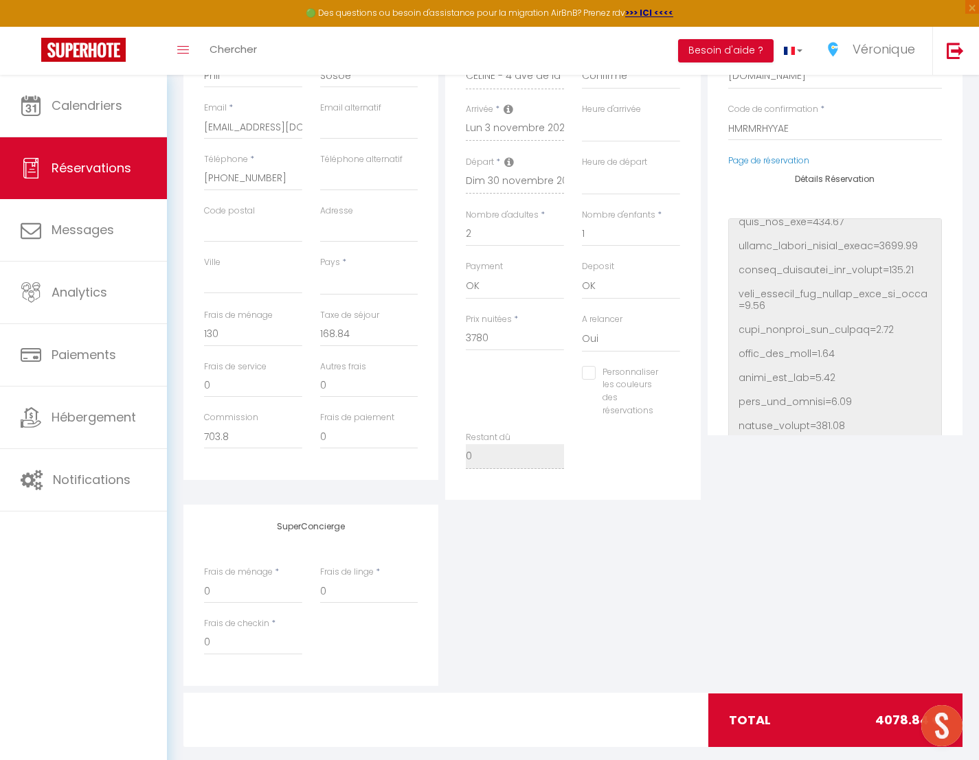
scroll to position [0, 0]
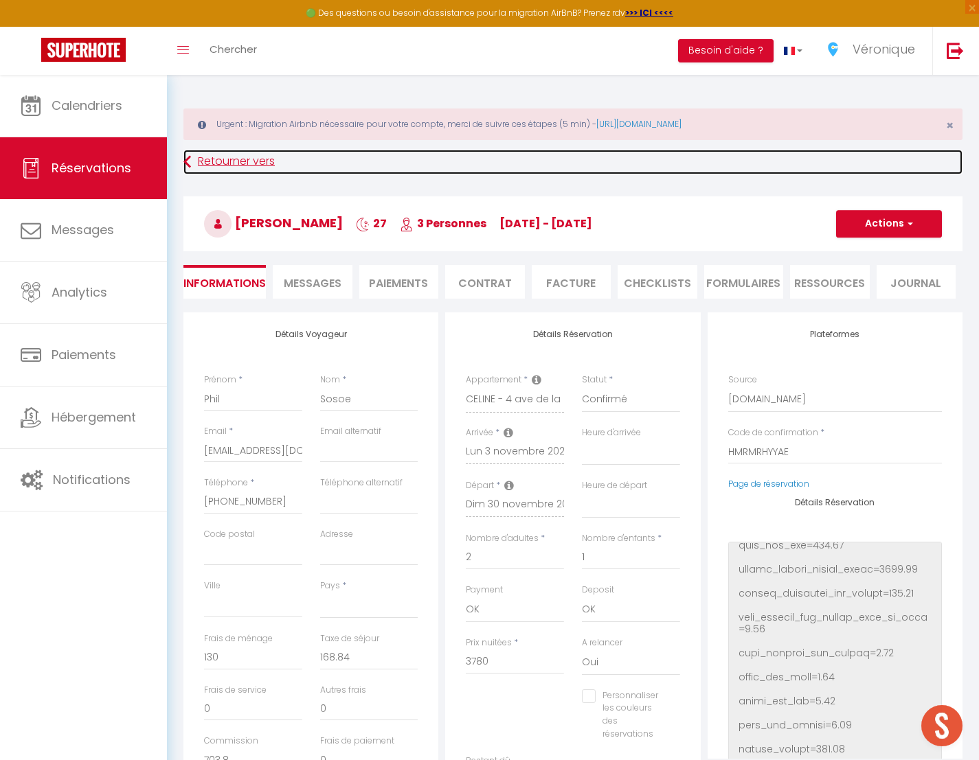
click at [186, 159] on icon at bounding box center [187, 162] width 8 height 25
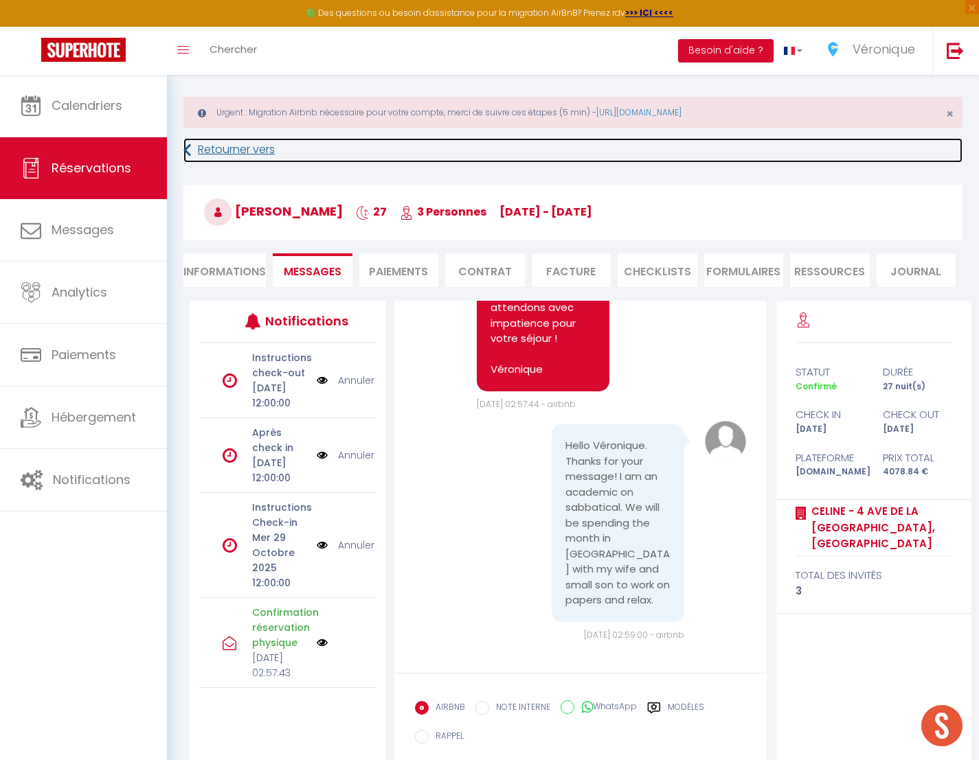
scroll to position [14, 0]
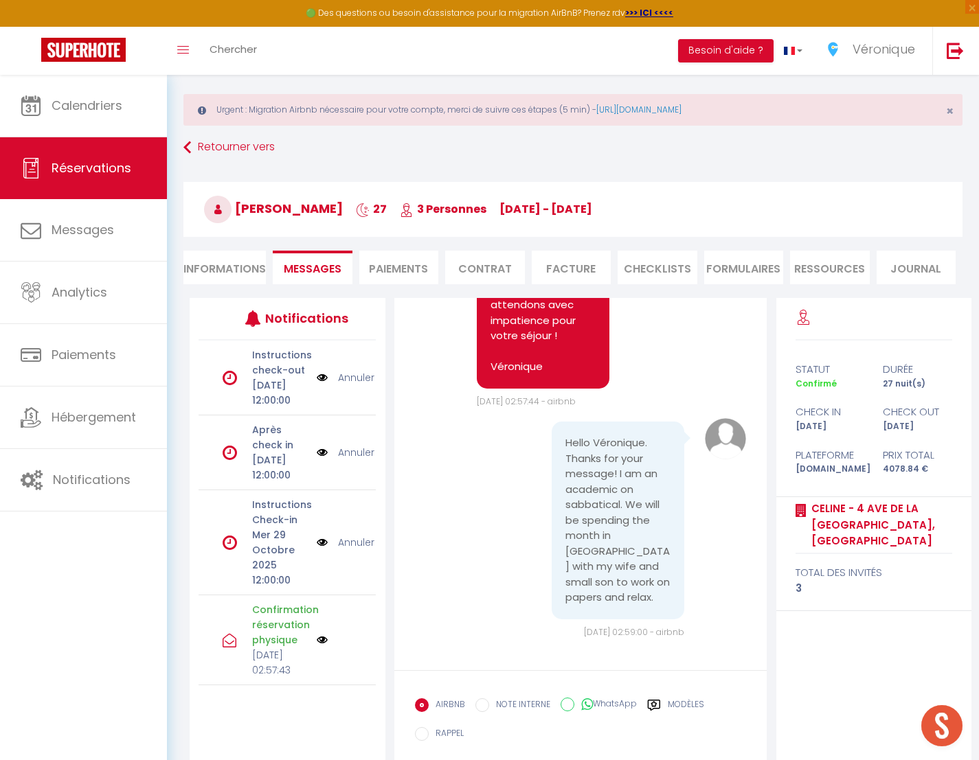
click at [245, 208] on span "[PERSON_NAME]" at bounding box center [273, 208] width 139 height 17
click at [230, 272] on li "Informations" at bounding box center [224, 268] width 82 height 34
select select
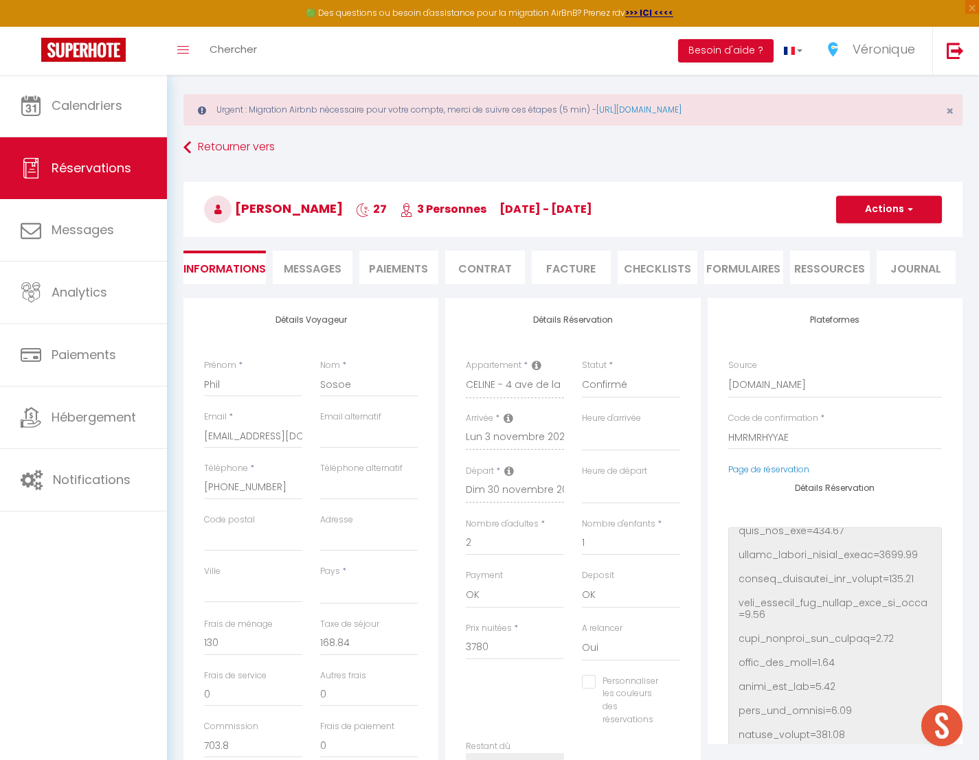
select select
checkbox input "false"
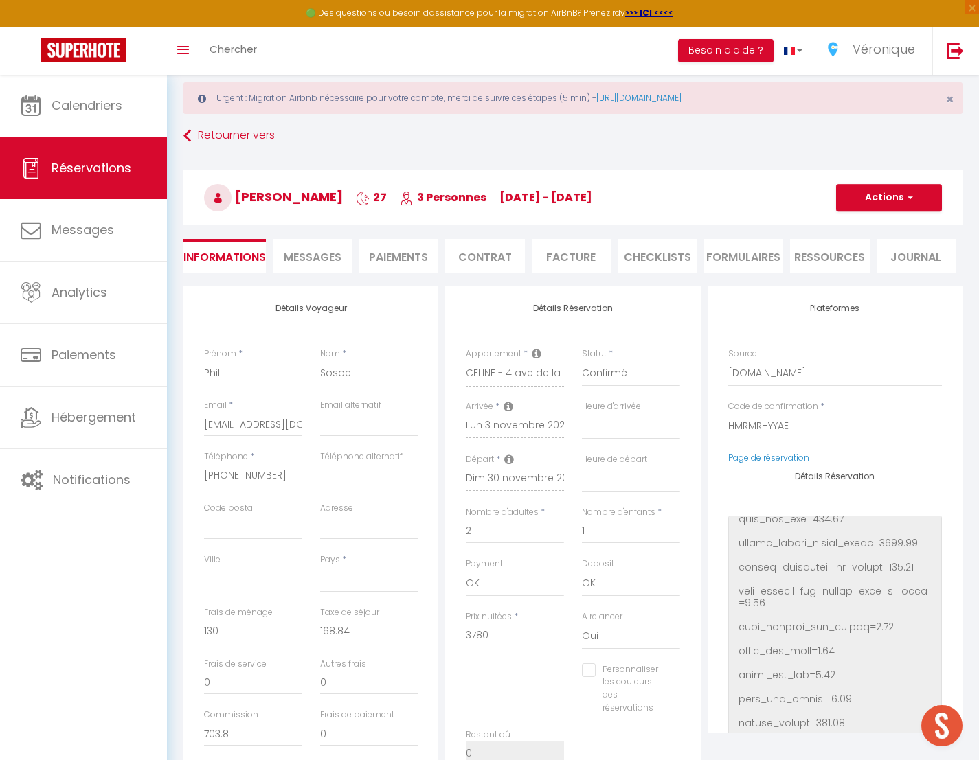
select select
checkbox input "false"
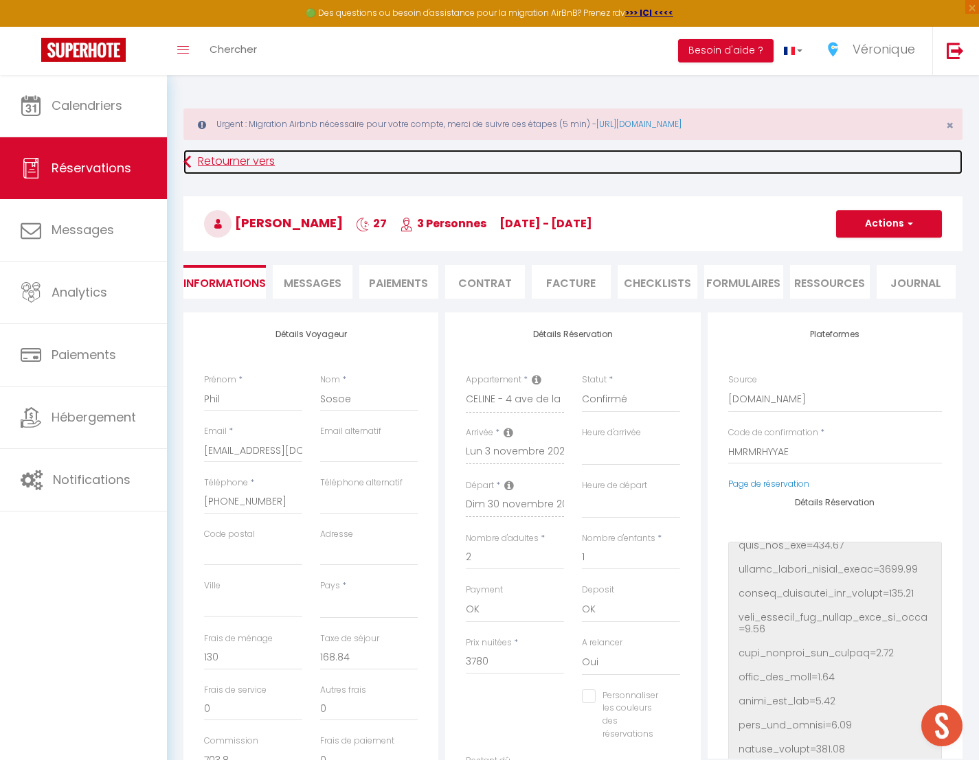
click at [189, 156] on icon at bounding box center [187, 162] width 8 height 25
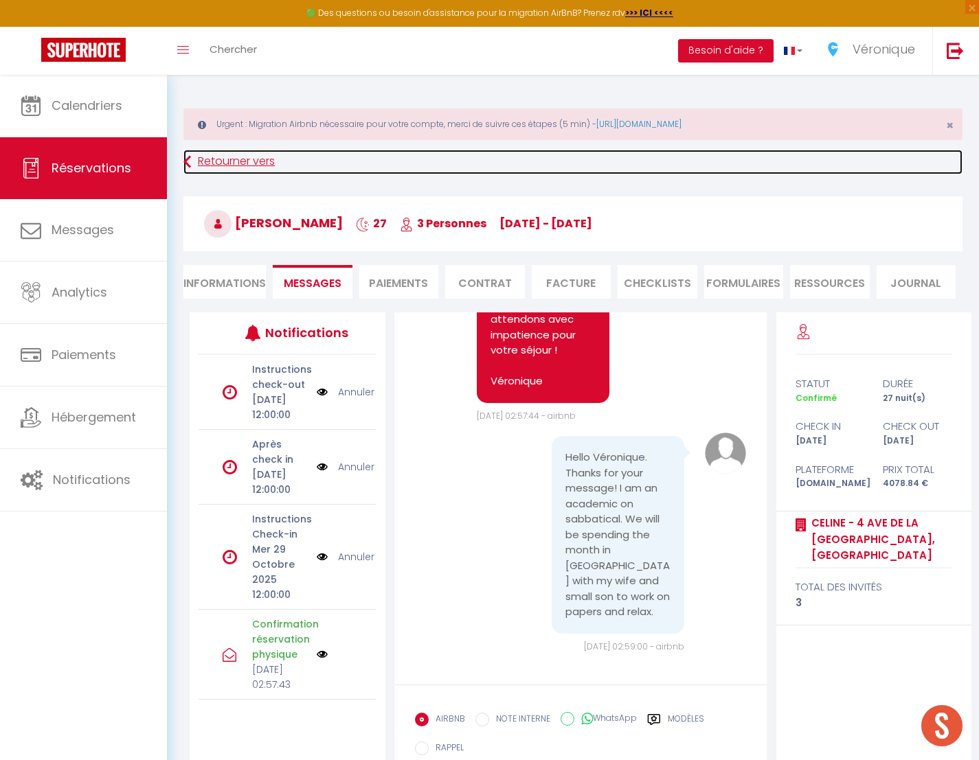
scroll to position [14, 0]
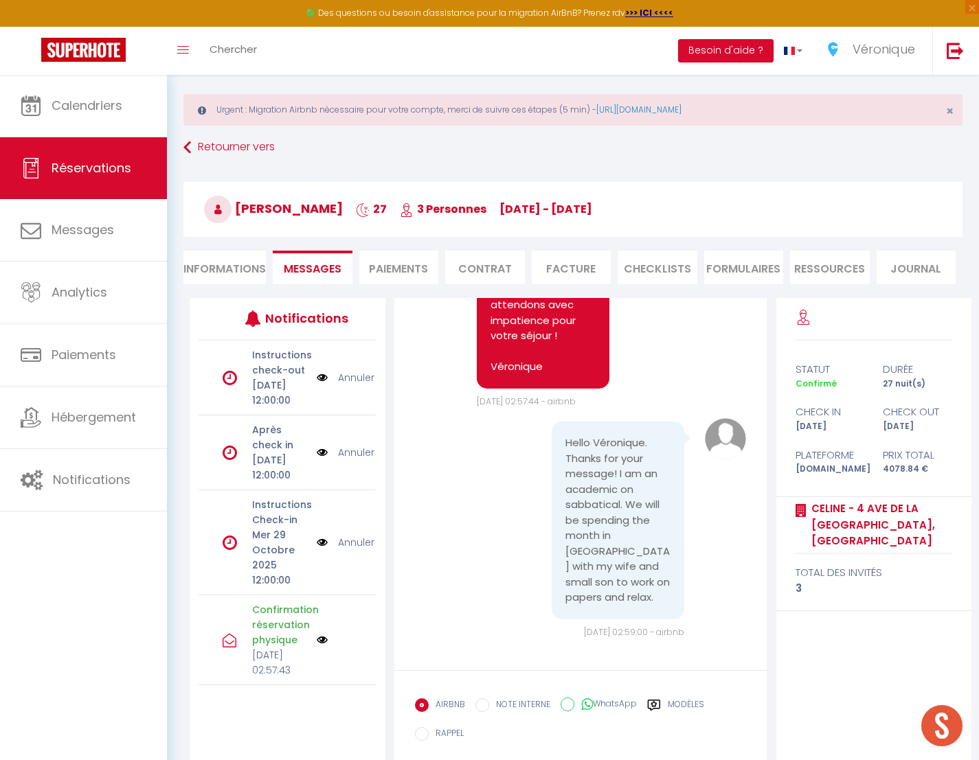
drag, startPoint x: 461, startPoint y: 215, endPoint x: 596, endPoint y: 214, distance: 135.3
click at [594, 214] on h3 "[PERSON_NAME] 27 3 Personnes [DATE] - [DATE]" at bounding box center [572, 209] width 779 height 55
click at [922, 270] on li "Journal" at bounding box center [916, 268] width 80 height 34
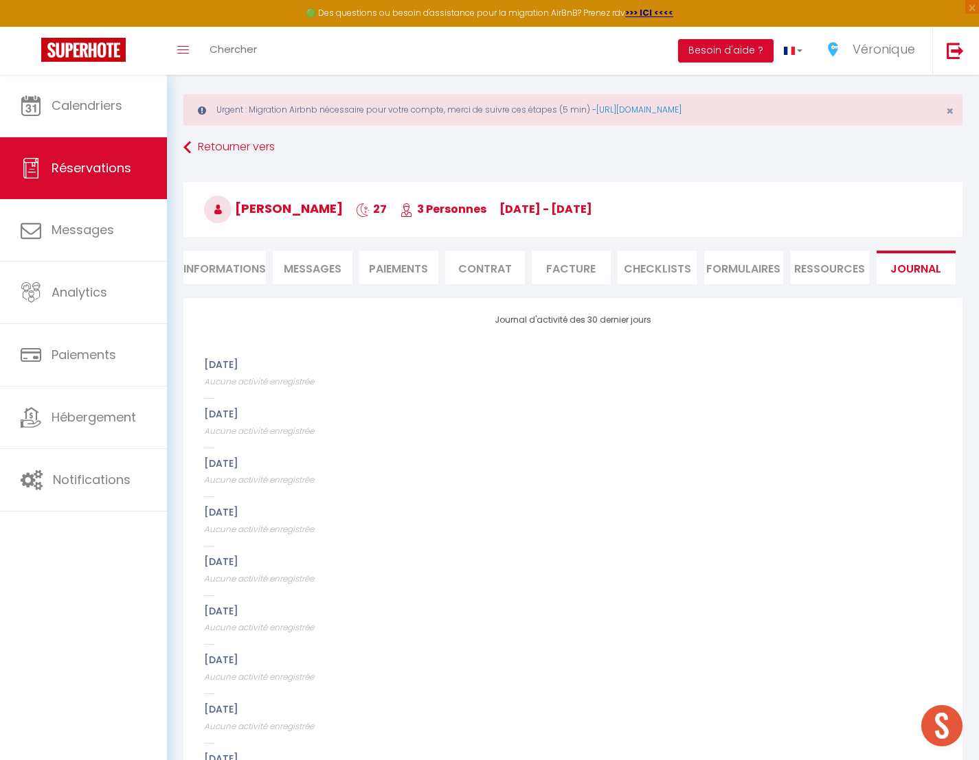
click at [823, 266] on li "Ressources" at bounding box center [830, 268] width 80 height 34
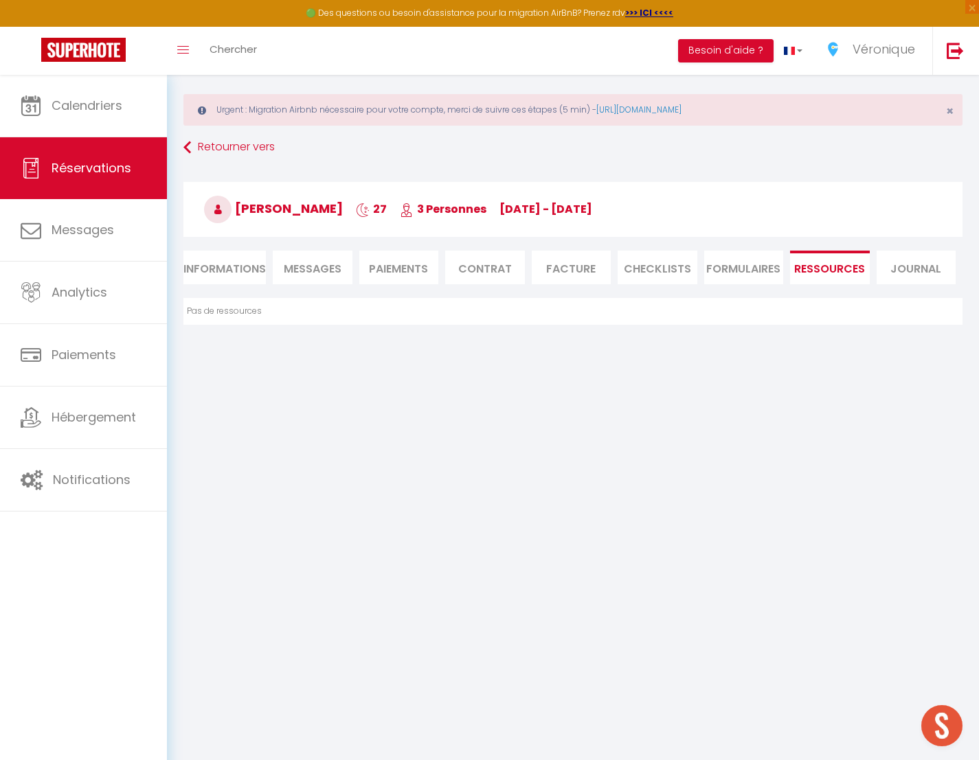
click at [214, 268] on li "Informations" at bounding box center [224, 268] width 82 height 34
select select
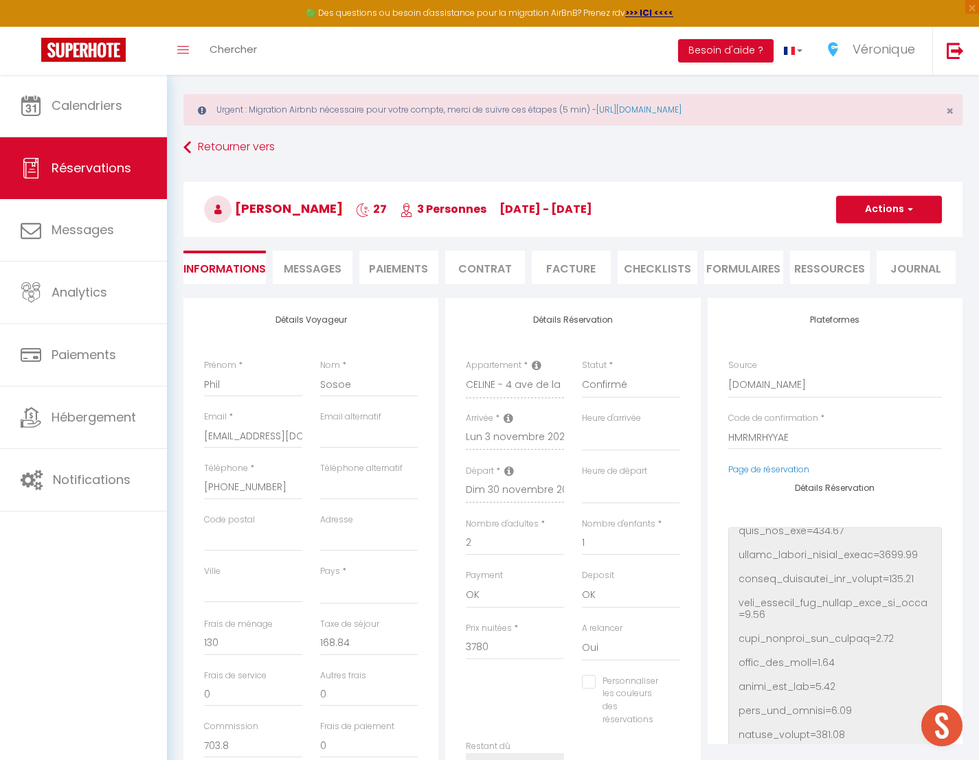
click at [311, 264] on span "Messages" at bounding box center [313, 269] width 58 height 16
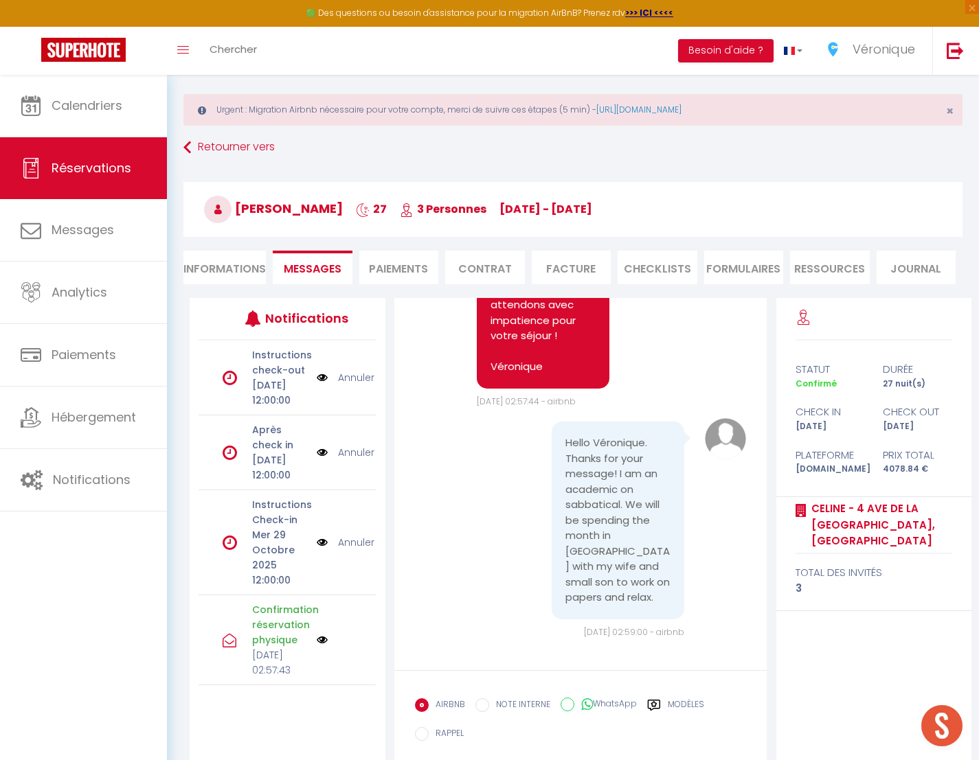
click at [404, 266] on li "Paiements" at bounding box center [399, 268] width 80 height 34
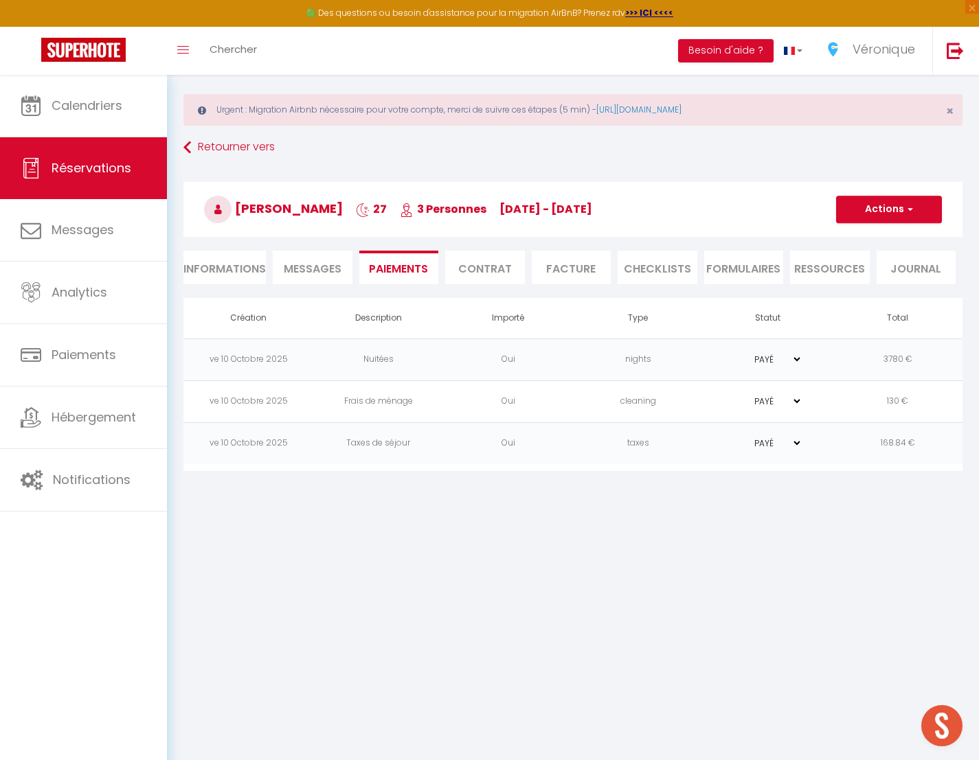
scroll to position [12, 0]
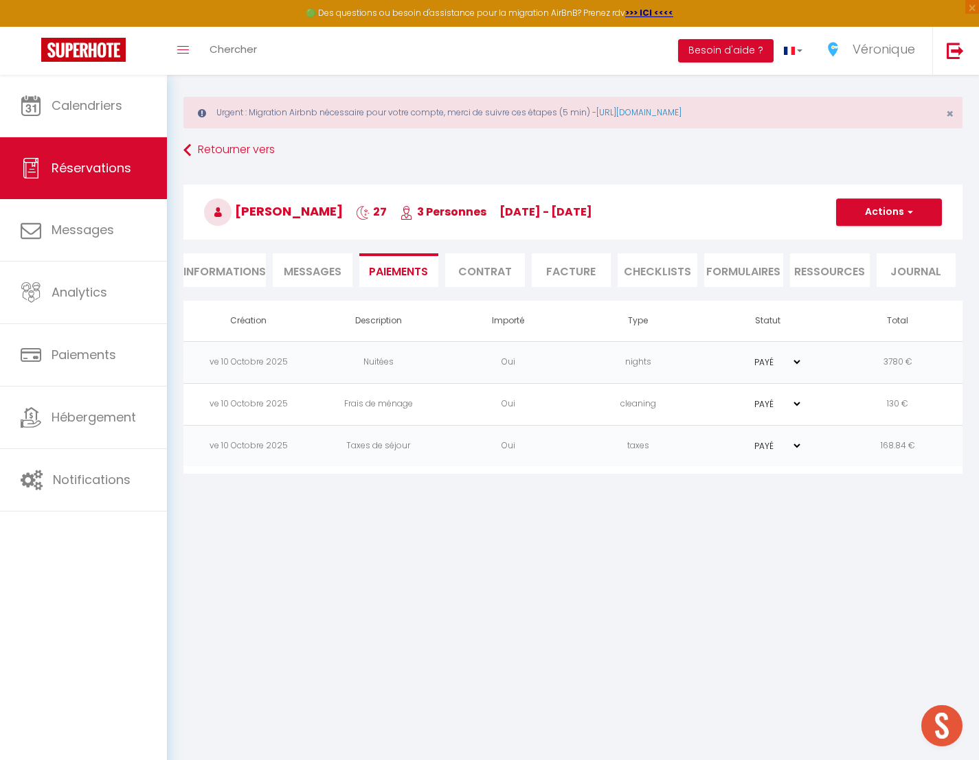
click at [231, 275] on li "Informations" at bounding box center [224, 270] width 82 height 34
select select
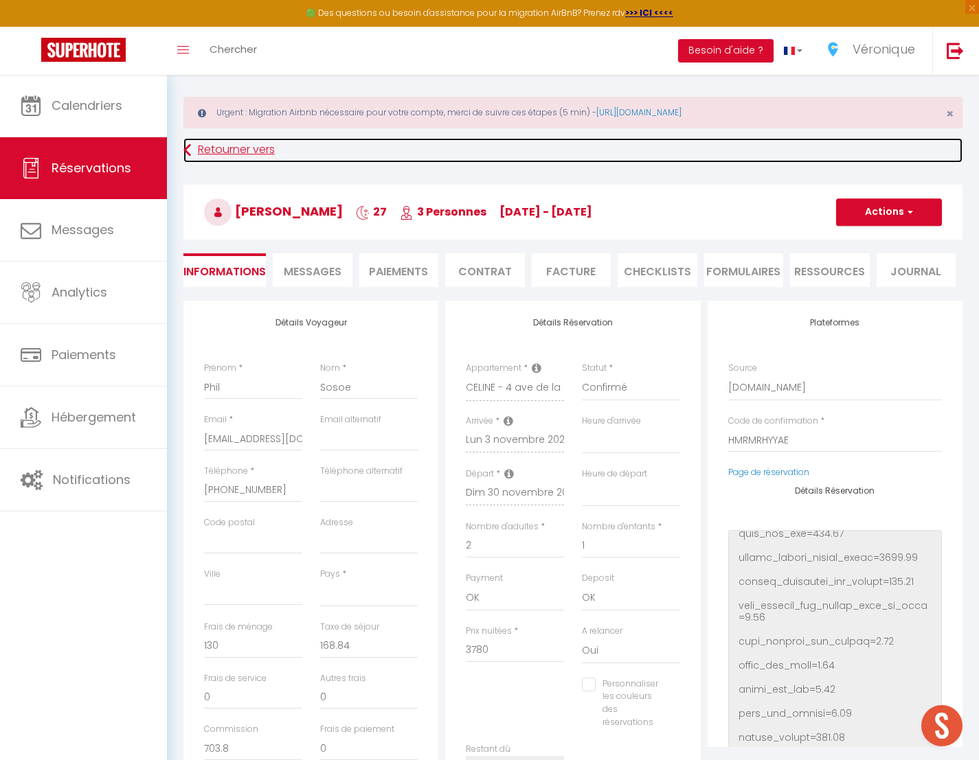
click at [187, 149] on icon at bounding box center [187, 150] width 8 height 25
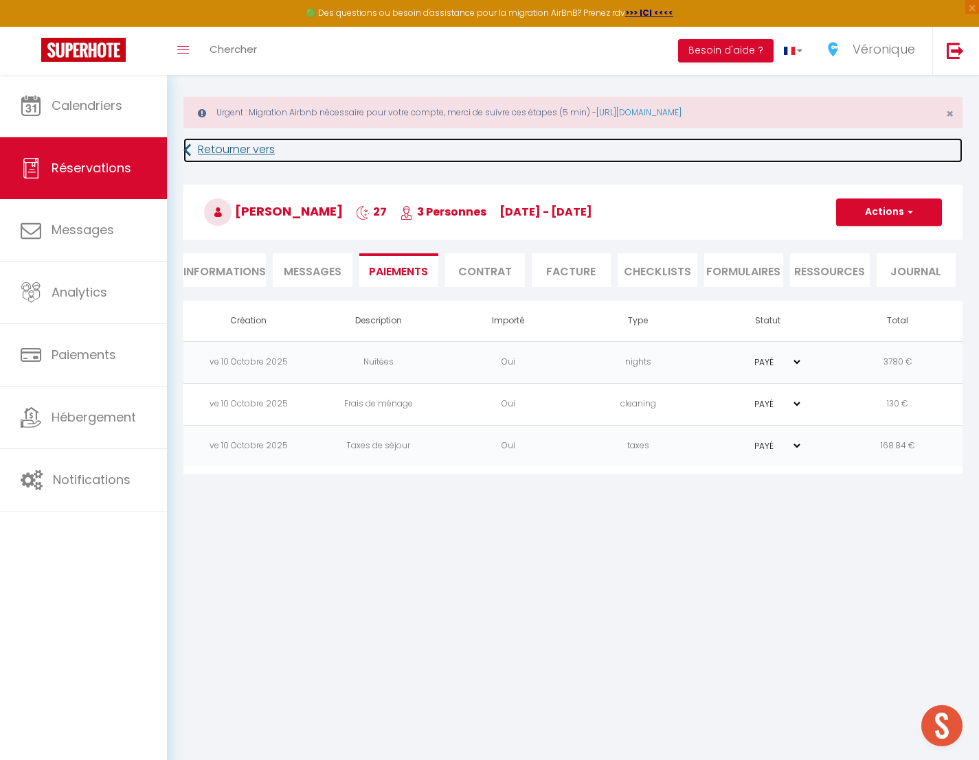
select select
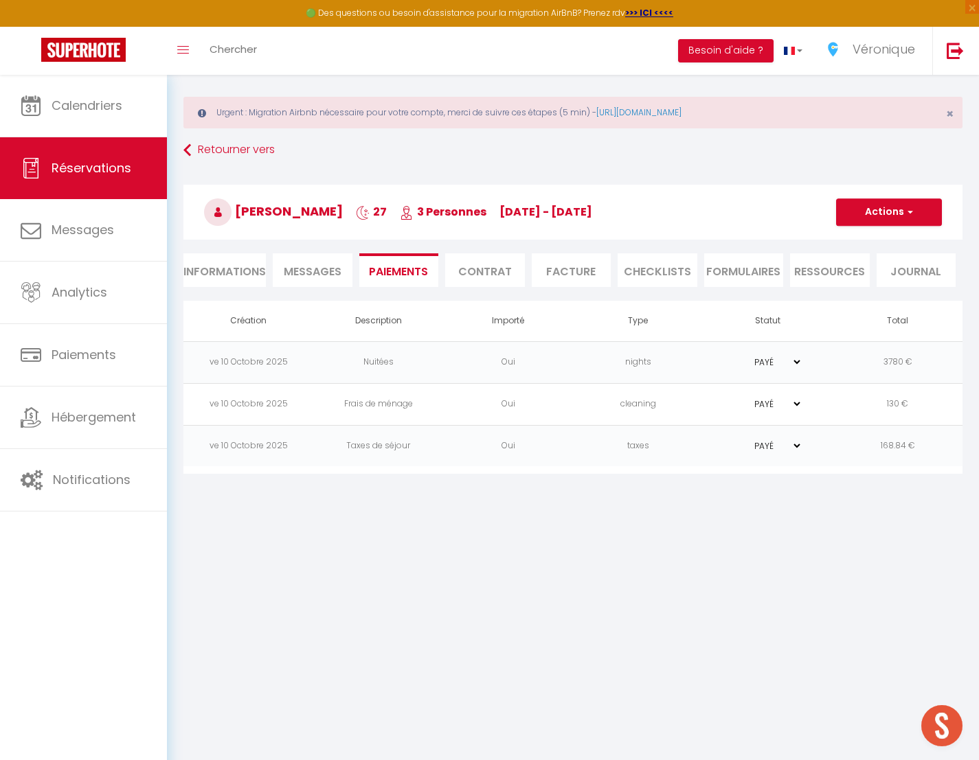
click at [220, 268] on li "Informations" at bounding box center [224, 270] width 82 height 34
select select
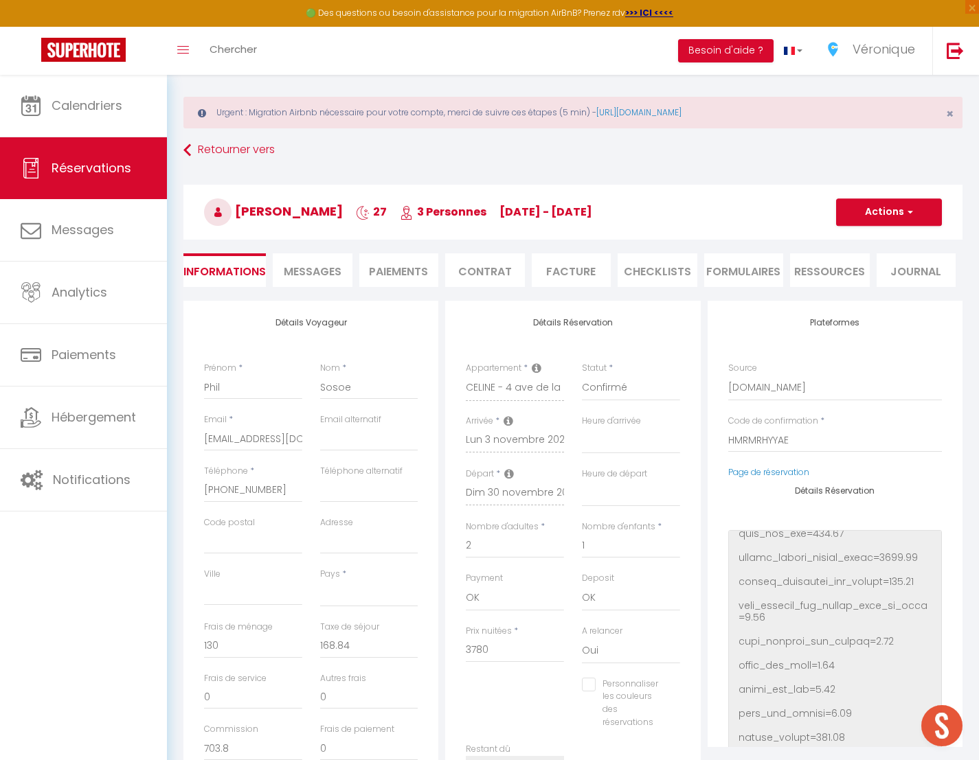
select select
checkbox input "false"
select select
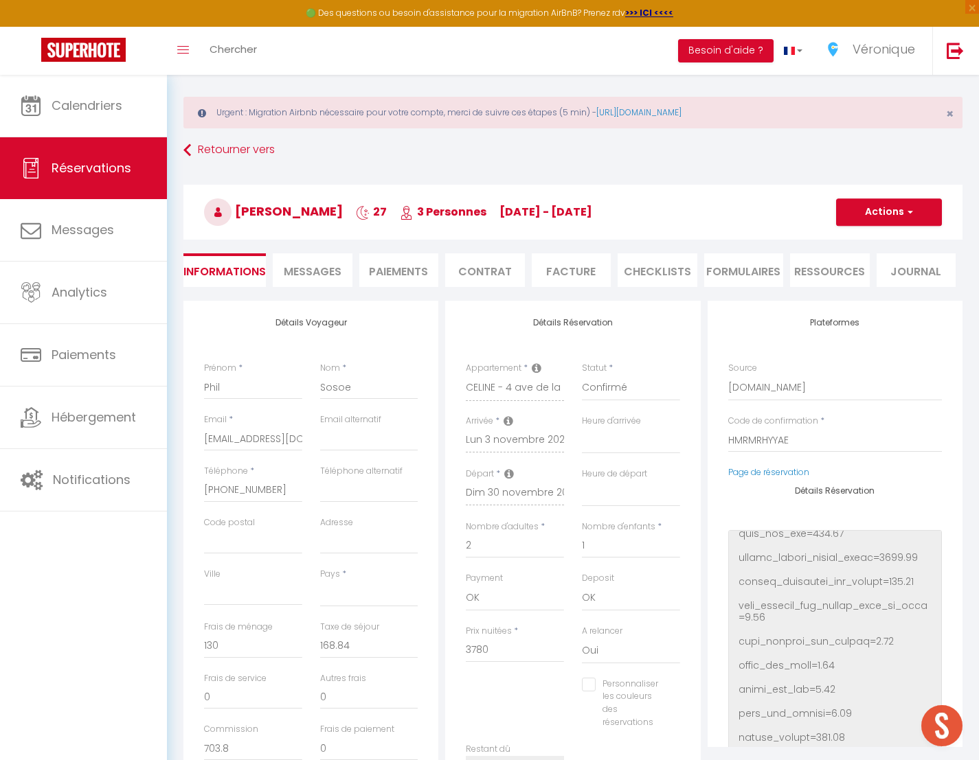
select select
checkbox input "false"
select select
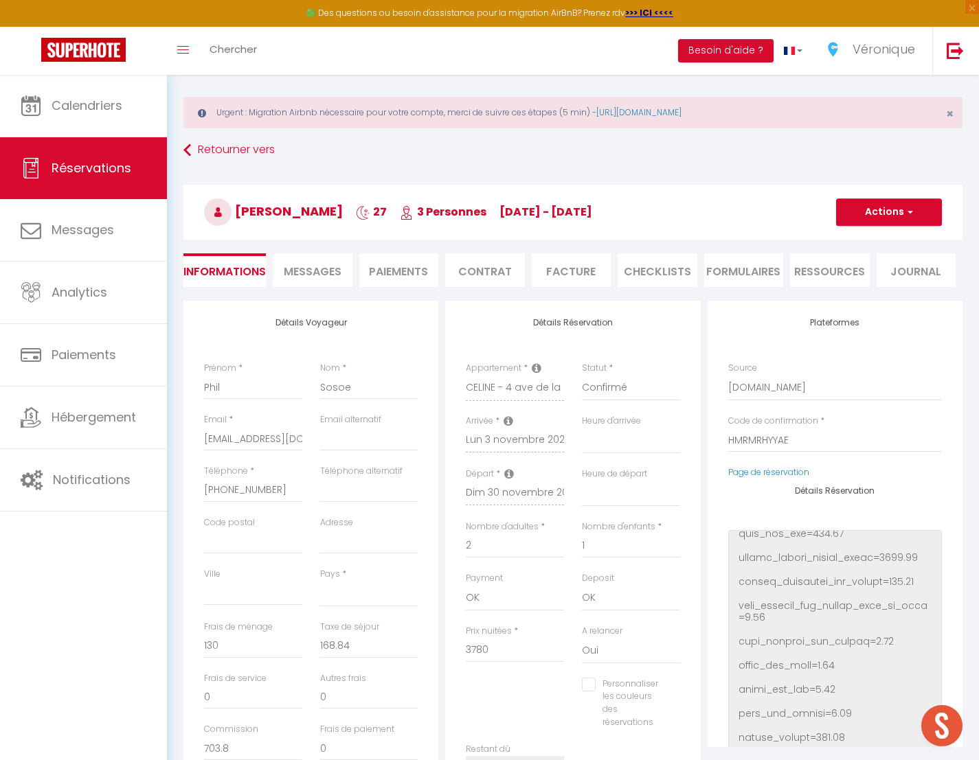
select select
checkbox input "false"
select select
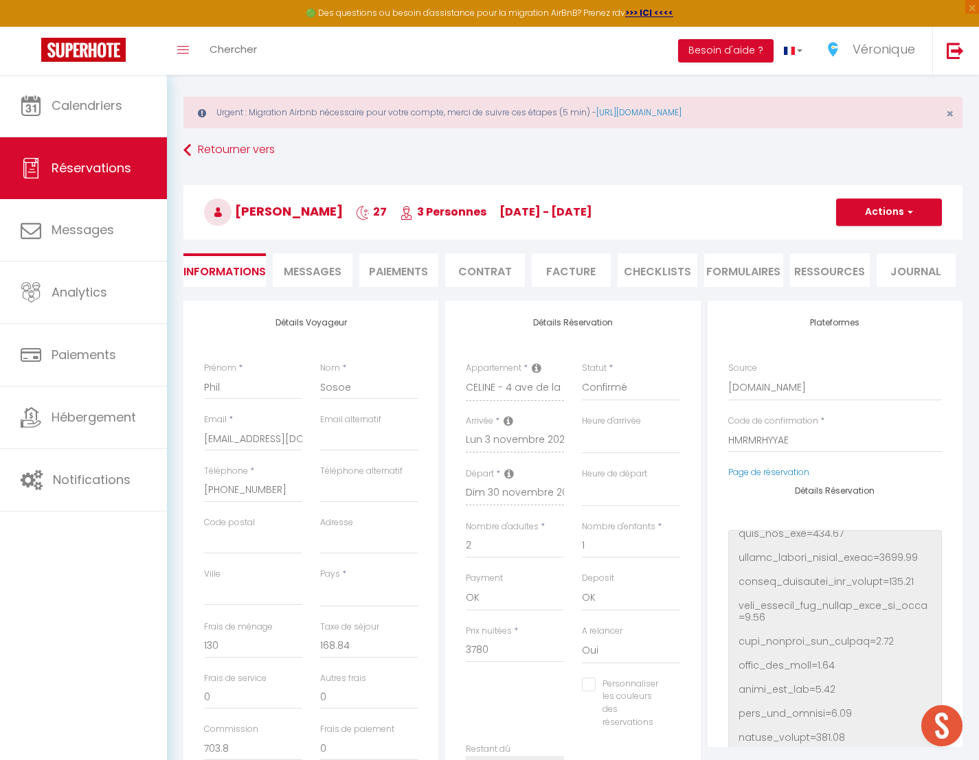
checkbox input "false"
select select
checkbox input "false"
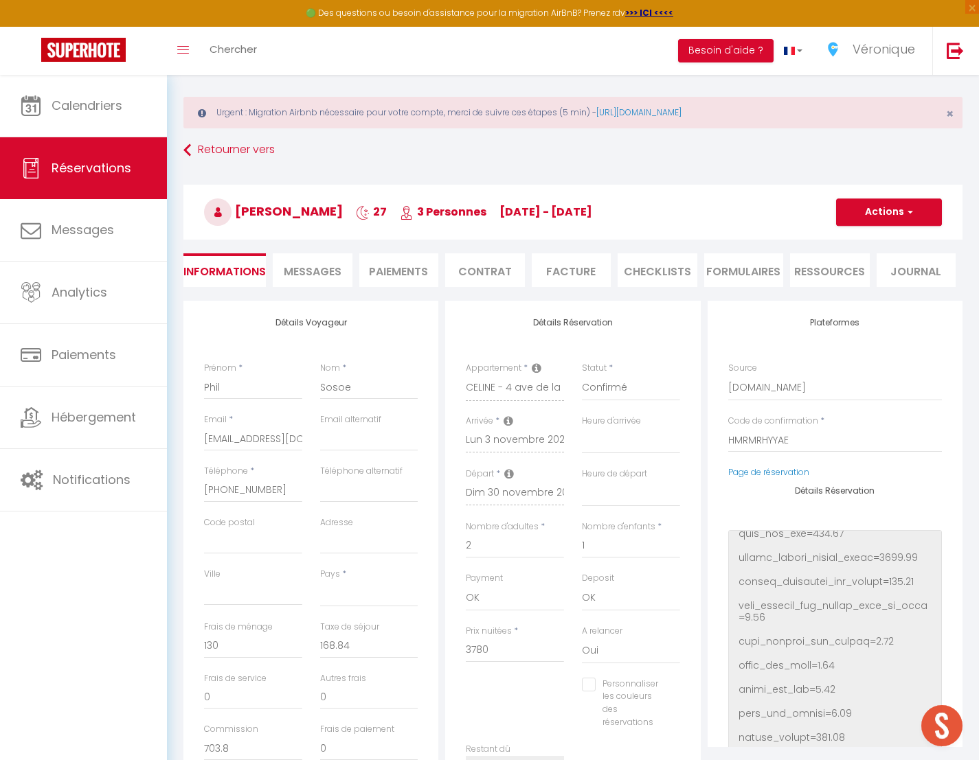
click at [910, 277] on li "Journal" at bounding box center [916, 270] width 80 height 34
select select
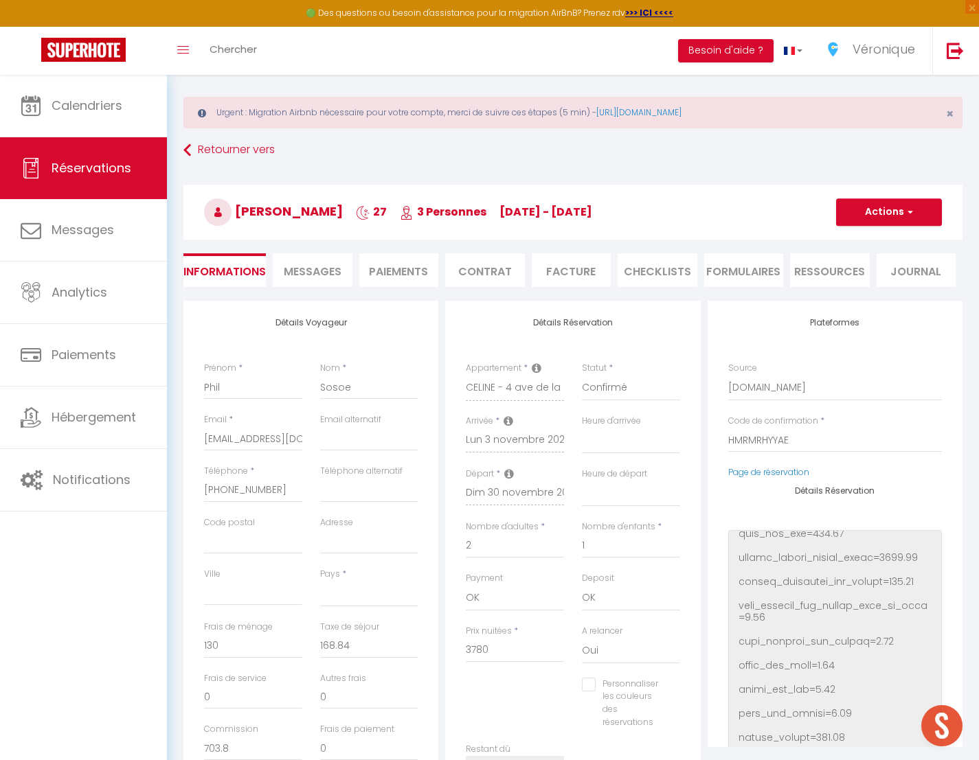
select select
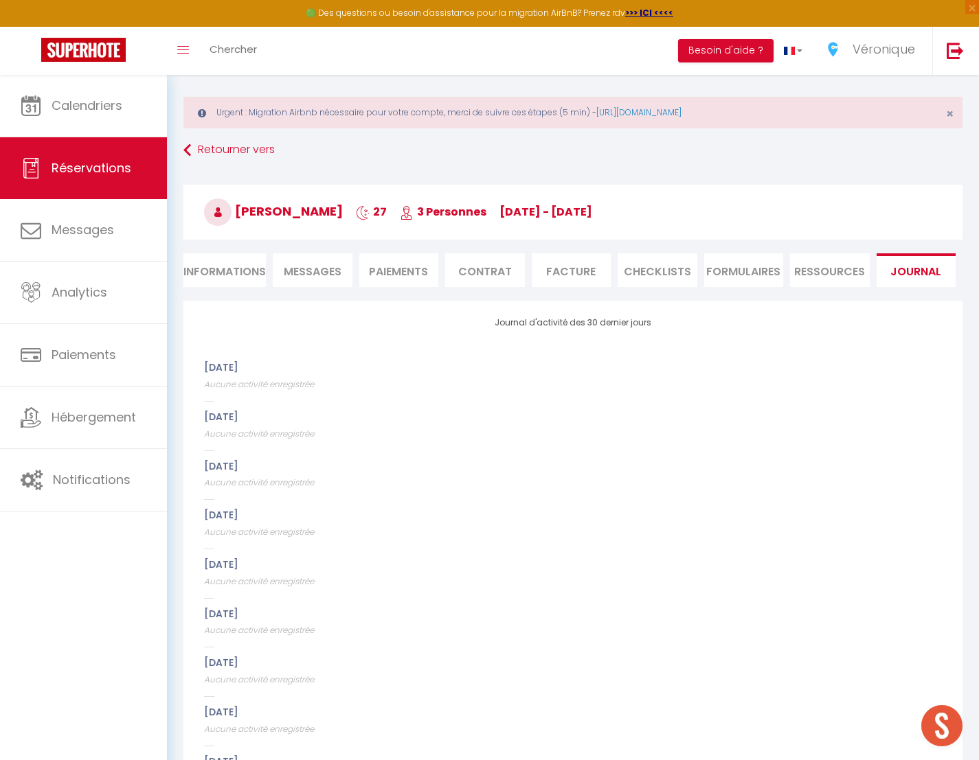
click at [208, 266] on li "Informations" at bounding box center [224, 270] width 82 height 34
select select
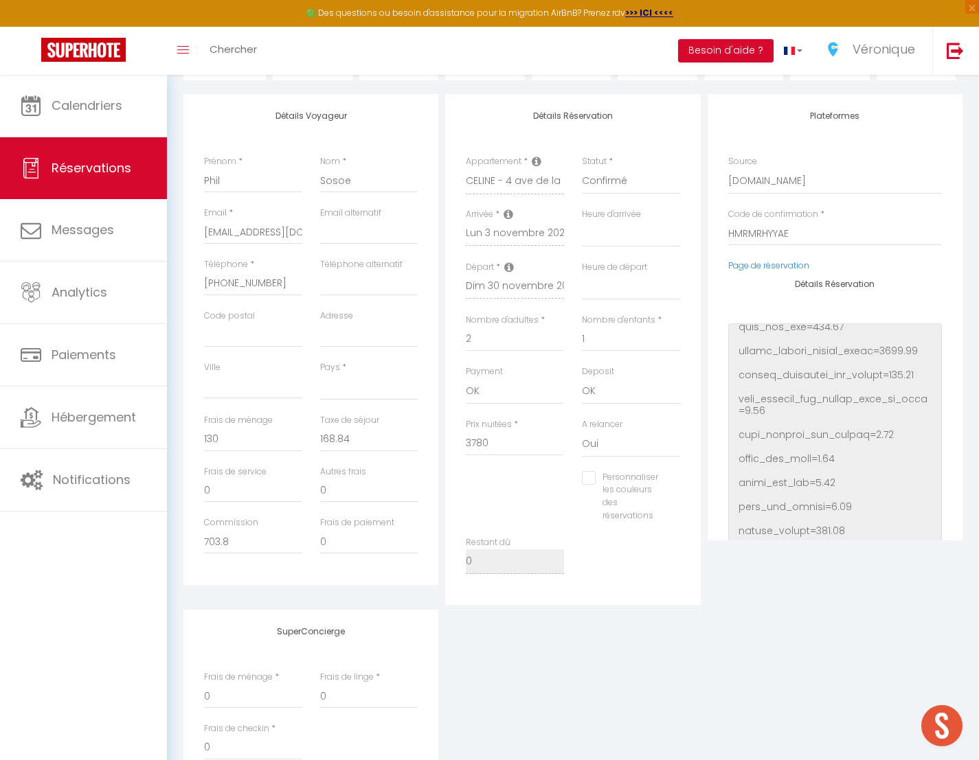
scroll to position [233, 0]
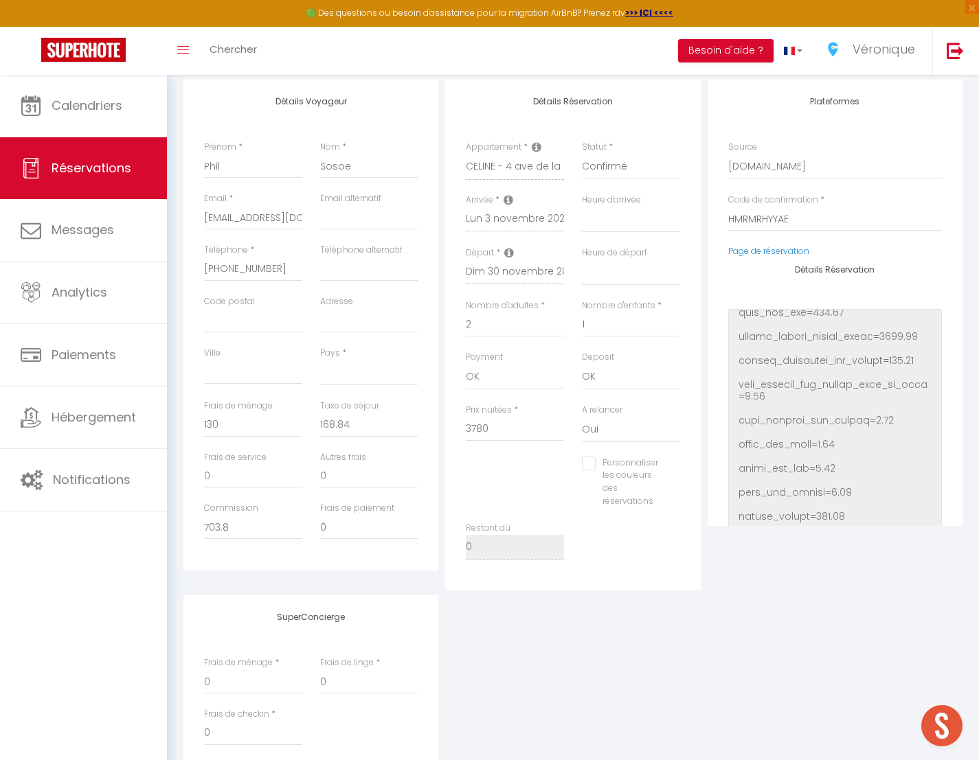
select select
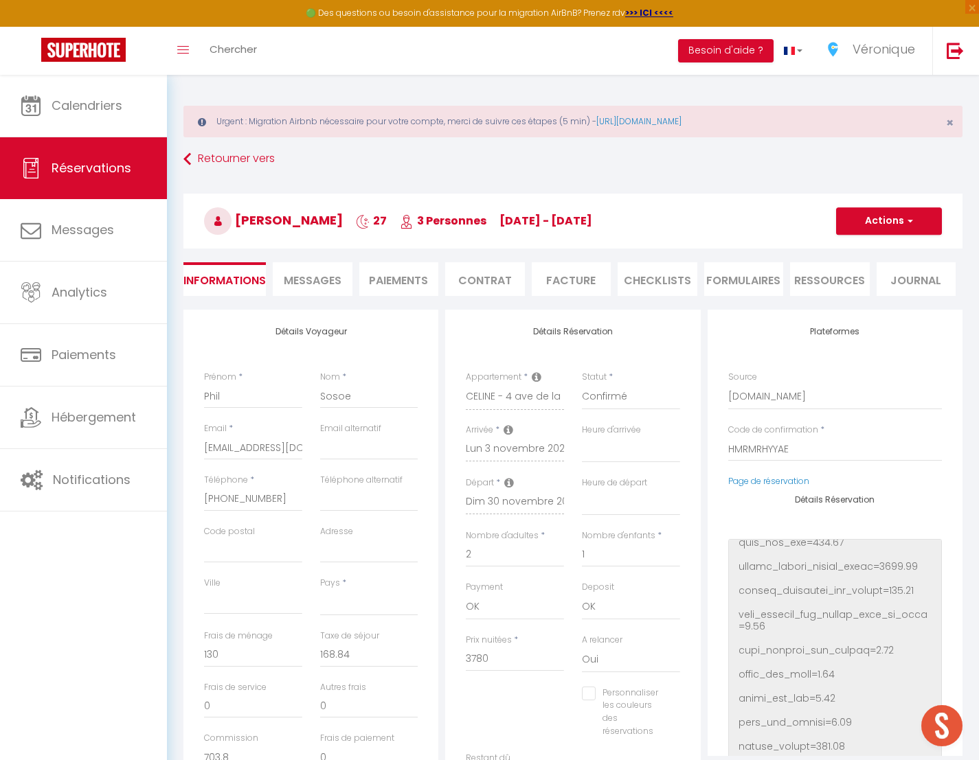
scroll to position [0, 0]
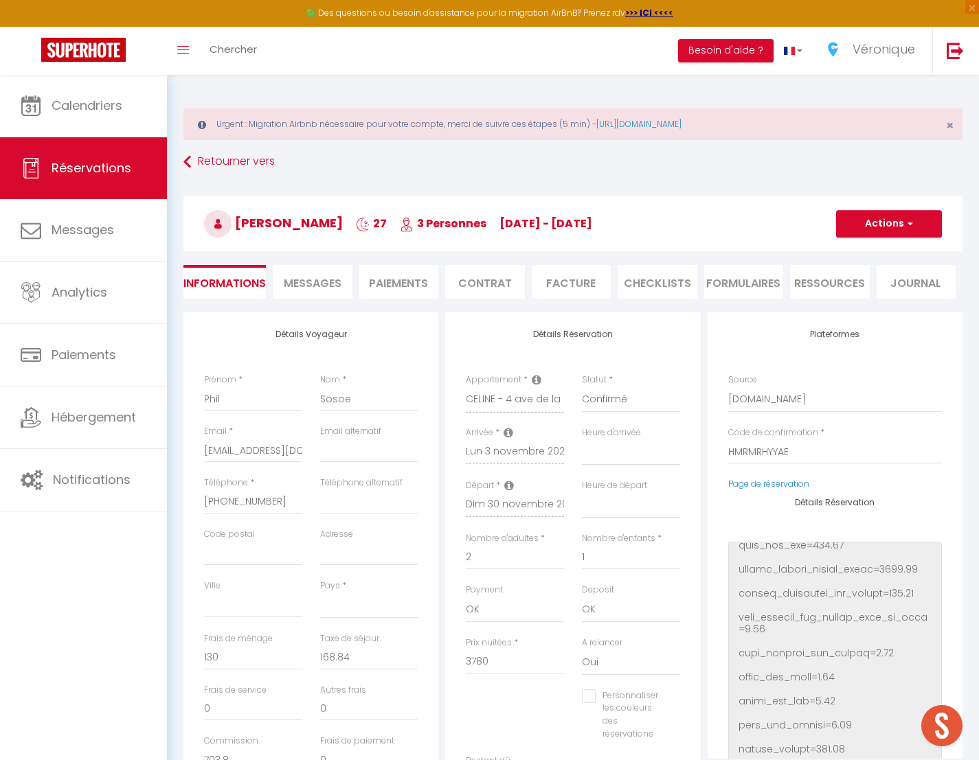
click at [310, 288] on span "Messages" at bounding box center [313, 283] width 58 height 16
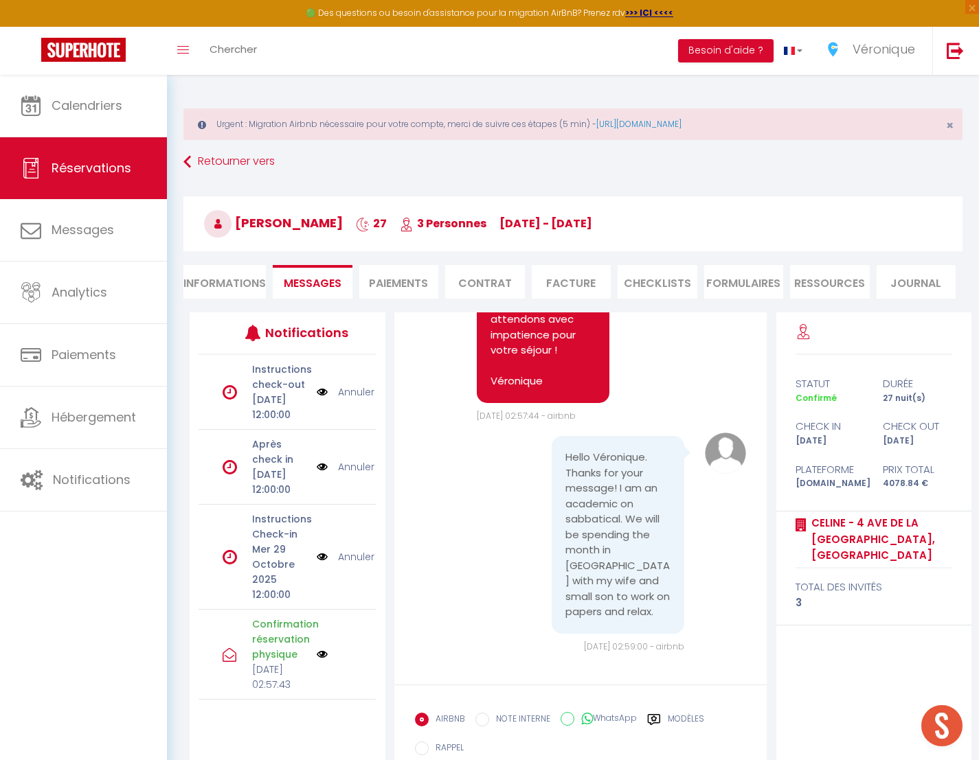
click at [222, 278] on li "Informations" at bounding box center [224, 282] width 82 height 34
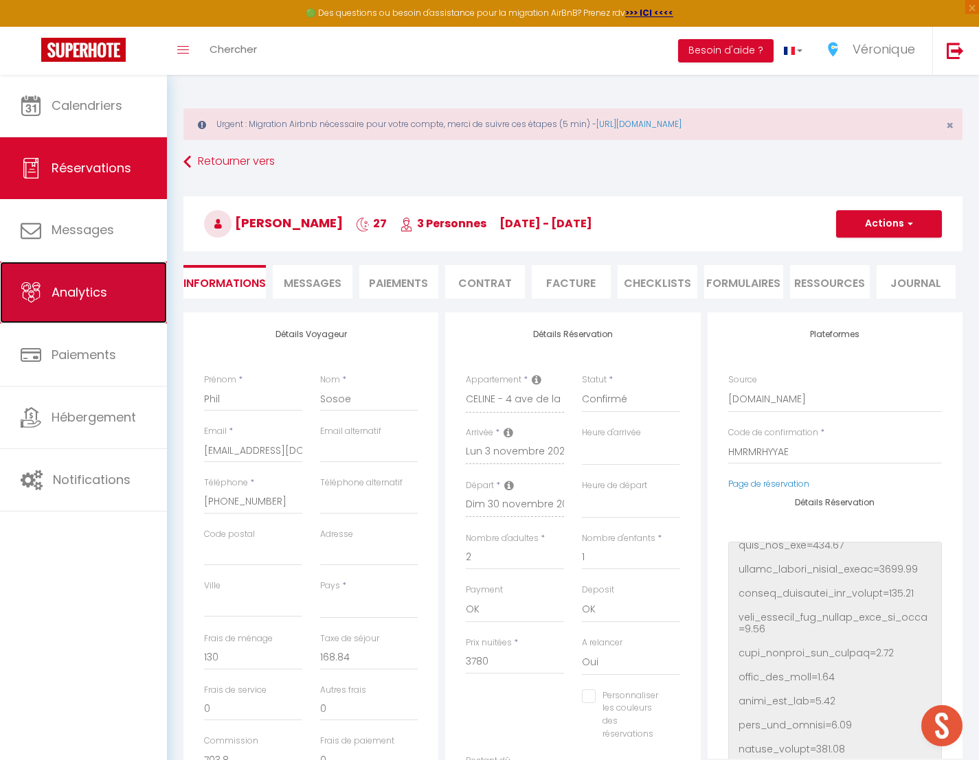
click at [88, 295] on span "Analytics" at bounding box center [80, 292] width 56 height 17
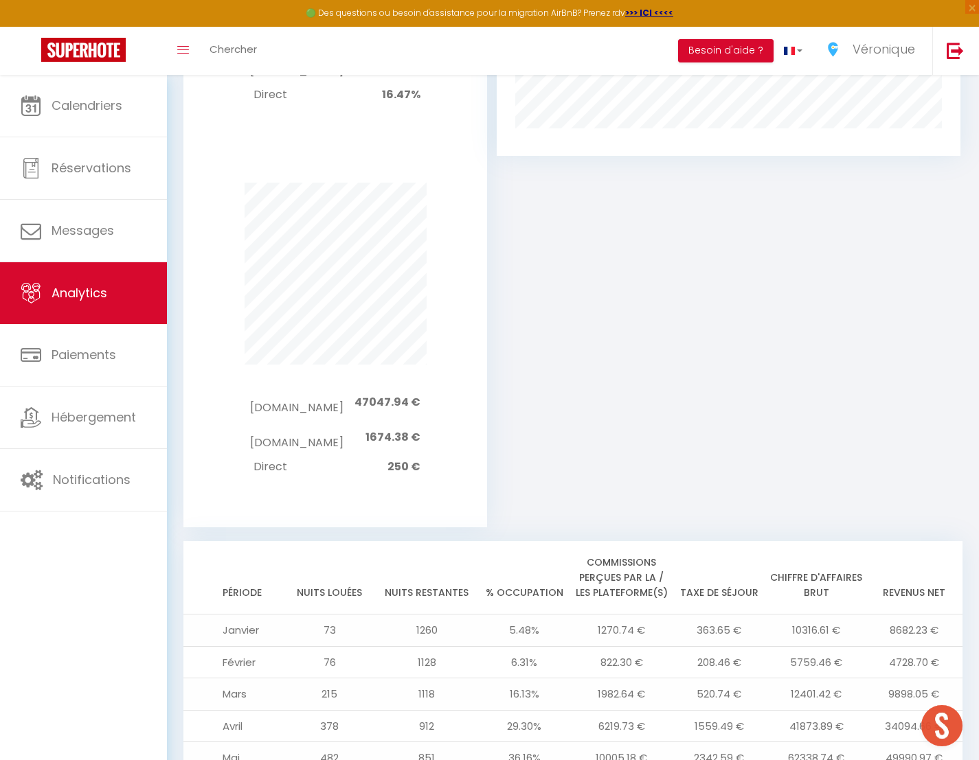
scroll to position [1348, 0]
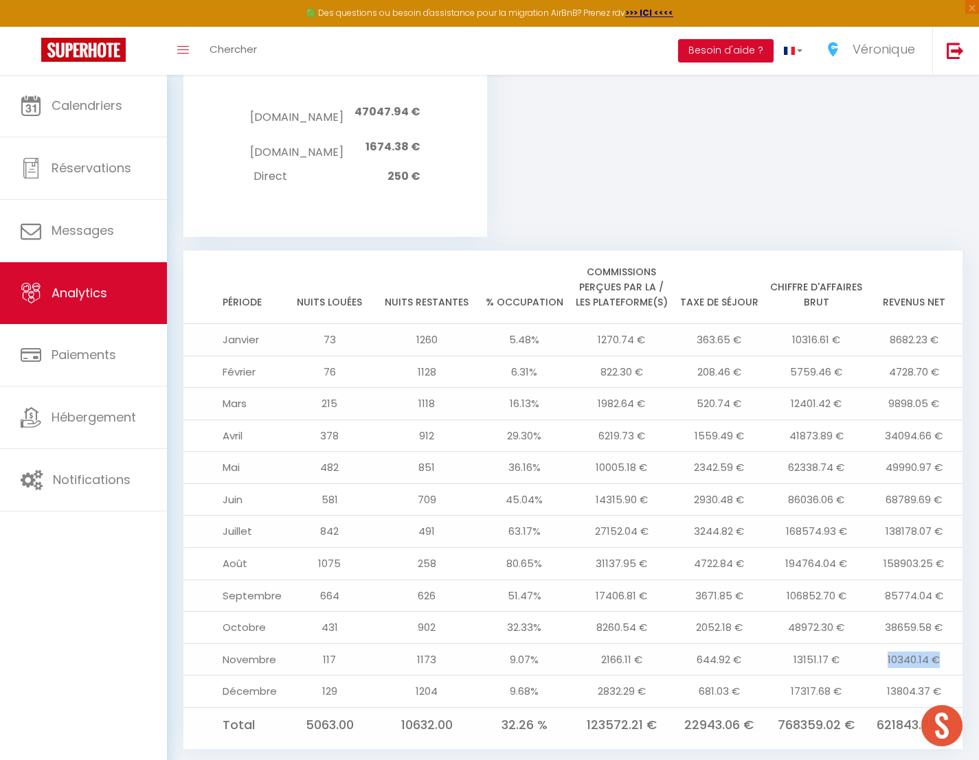
drag, startPoint x: 944, startPoint y: 629, endPoint x: 876, endPoint y: 628, distance: 67.3
click at [876, 644] on td "10340.14 €" at bounding box center [914, 660] width 98 height 32
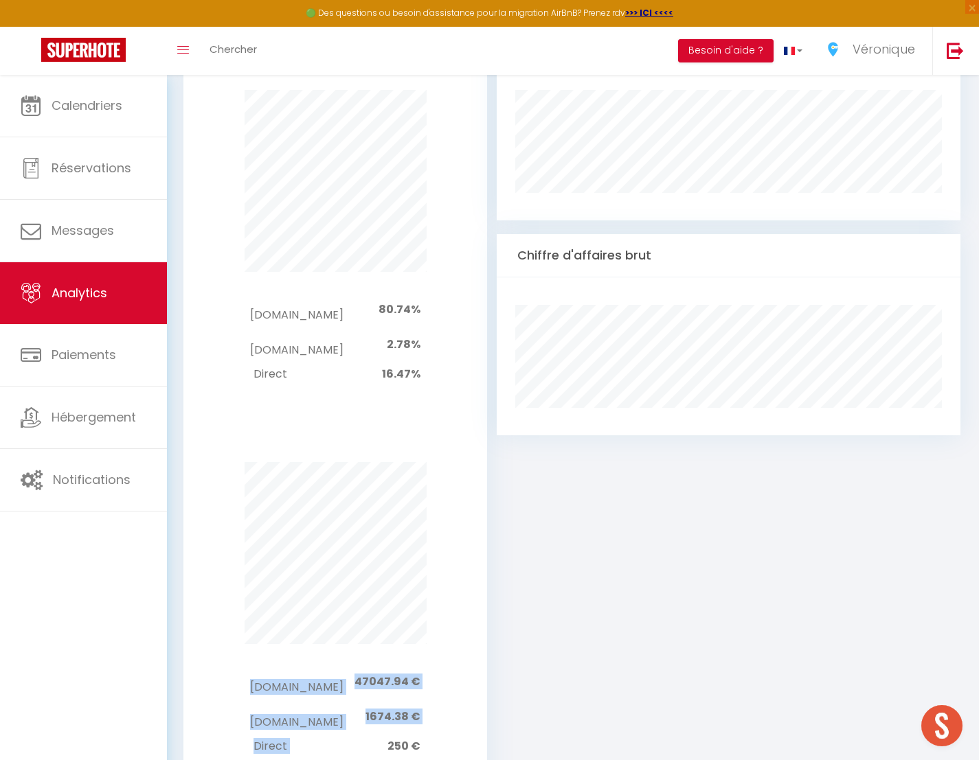
drag, startPoint x: 389, startPoint y: 722, endPoint x: 433, endPoint y: 723, distance: 44.0
click at [433, 723] on div "[DOMAIN_NAME] 47047.94 € [DOMAIN_NAME] 1674.38 € Direct 250 €" at bounding box center [335, 711] width 267 height 135
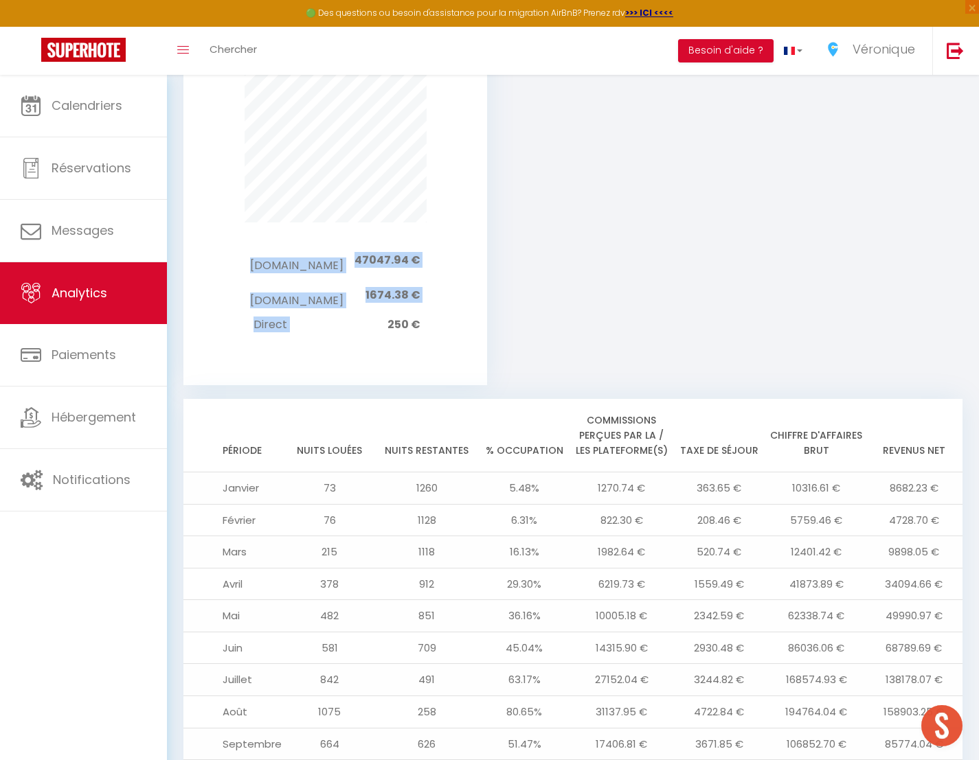
scroll to position [1407, 0]
